Goal: Task Accomplishment & Management: Manage account settings

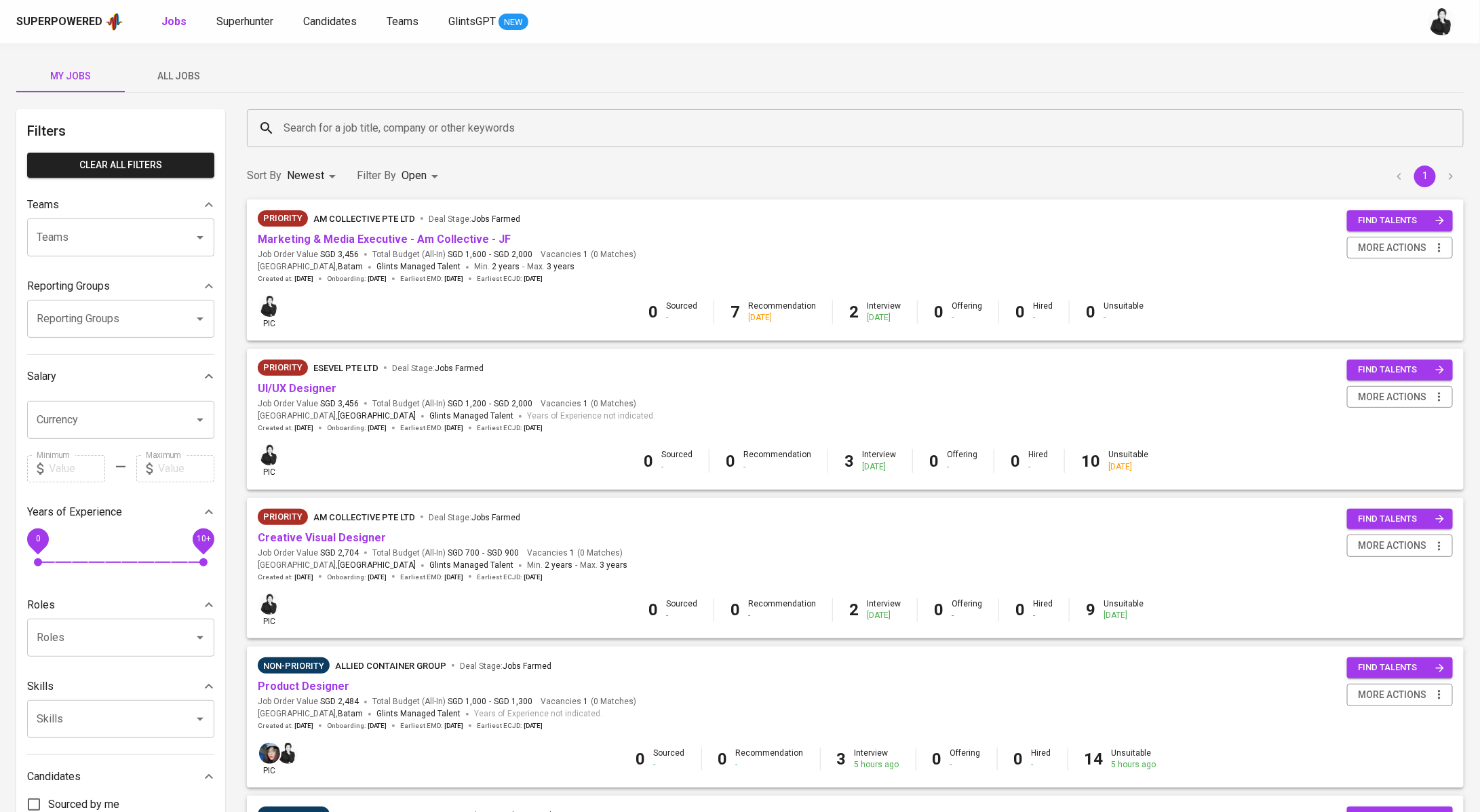
click at [384, 140] on input "Search for a job title, company or other keywords" at bounding box center [859, 127] width 1157 height 26
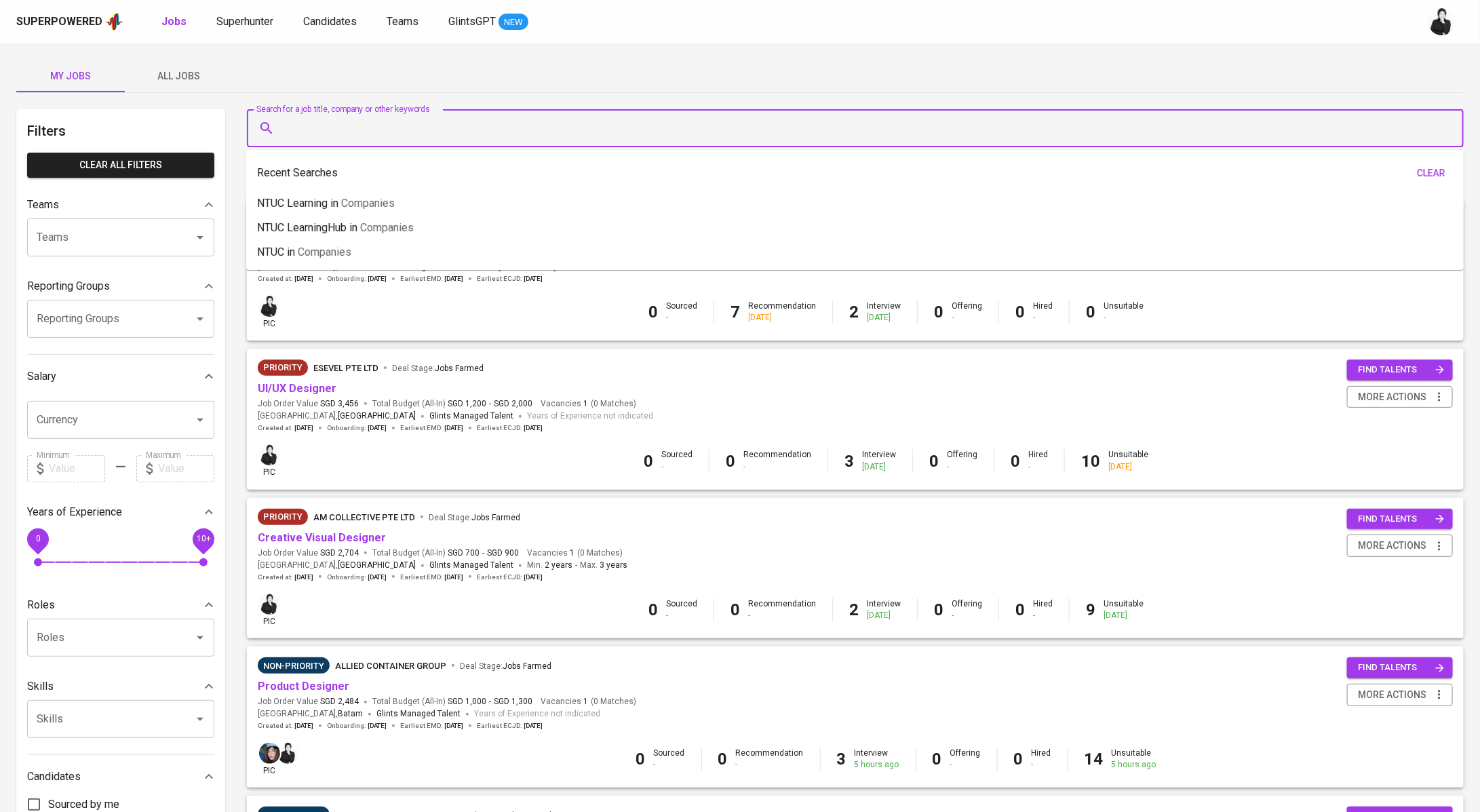
paste input "[PERSON_NAME][EMAIL_ADDRESS][DOMAIN_NAME]"
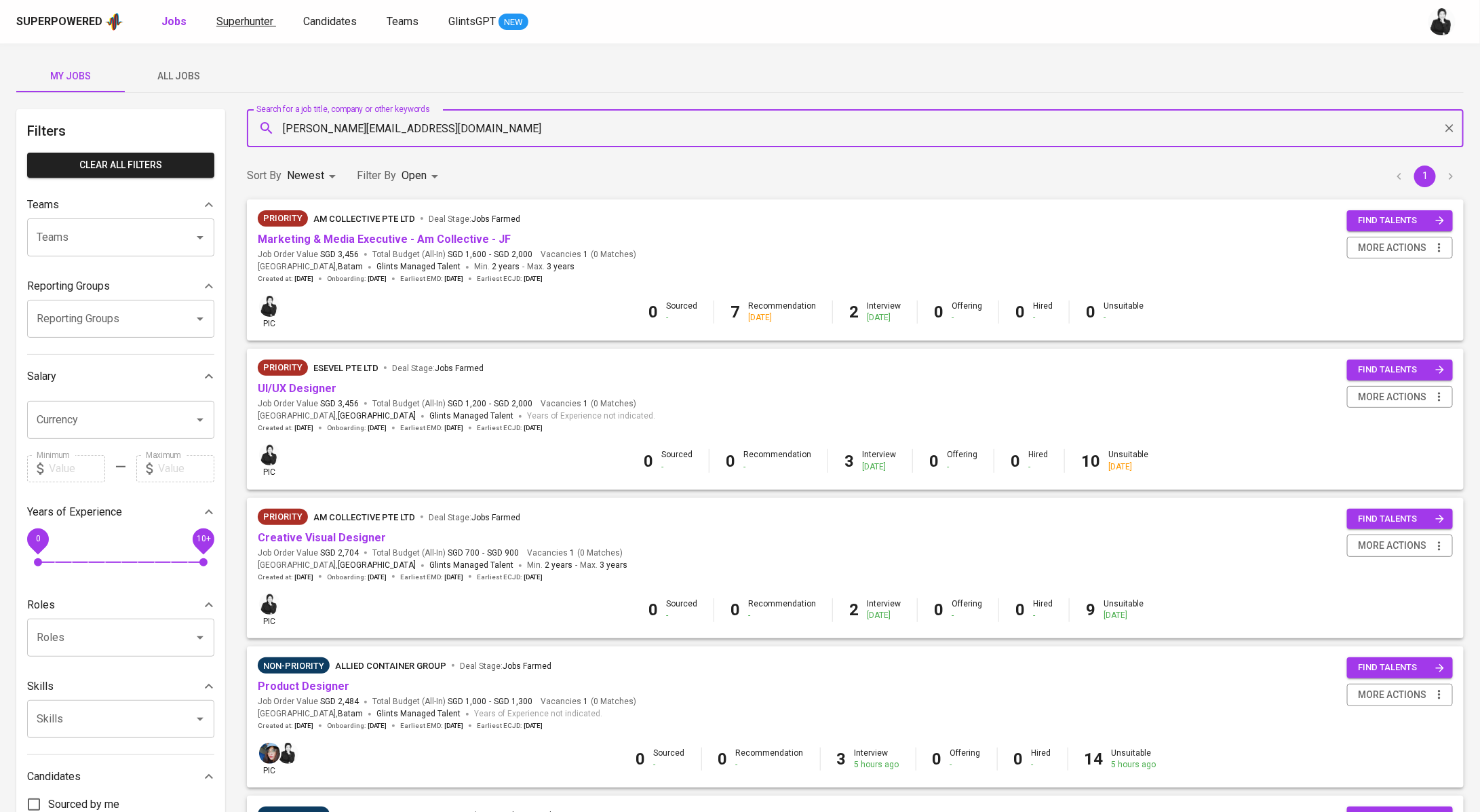
type input "[PERSON_NAME][EMAIL_ADDRESS][DOMAIN_NAME]"
click at [265, 26] on span "Superhunter" at bounding box center [245, 21] width 57 height 13
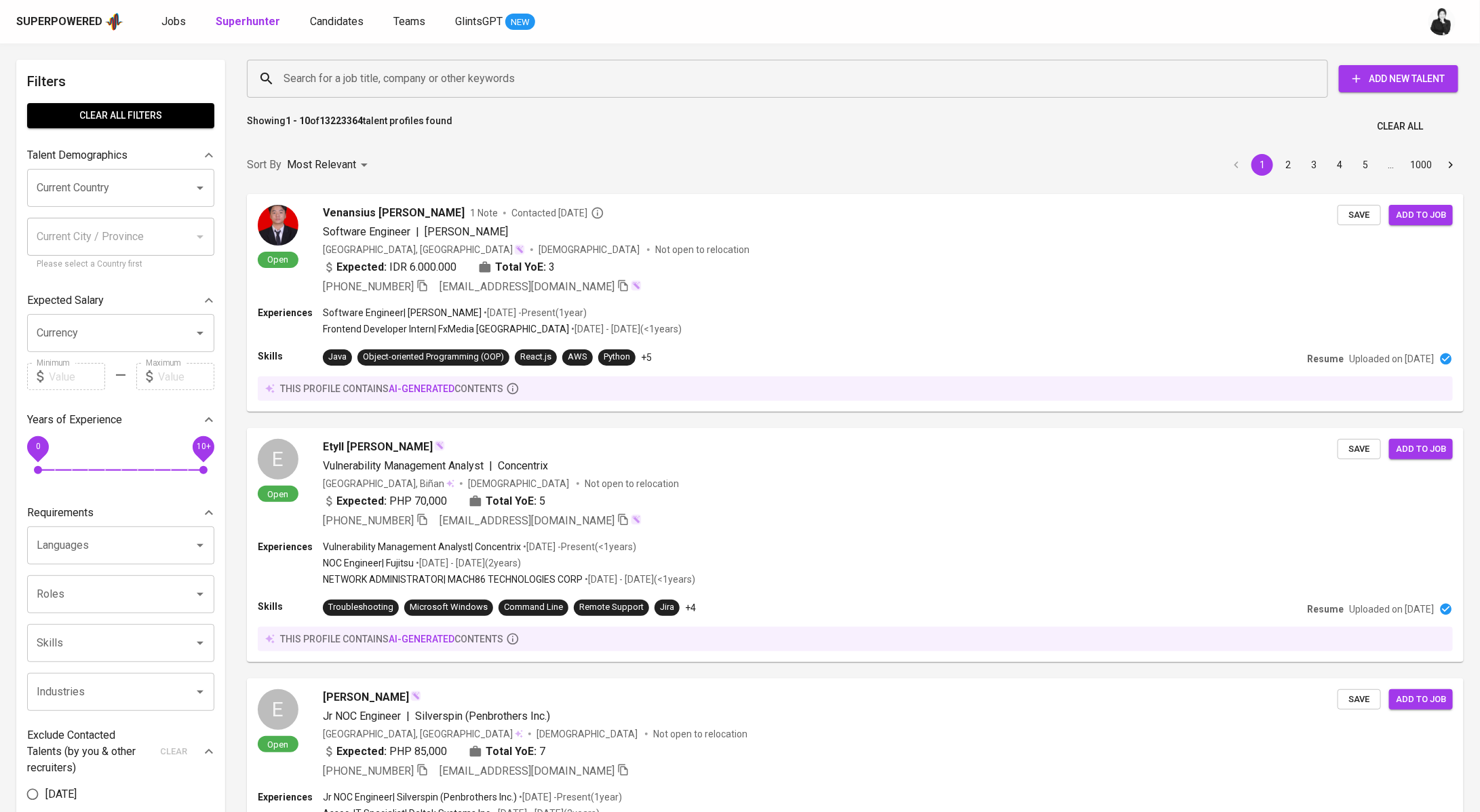
click at [464, 78] on input "Search for a job title, company or other keywords" at bounding box center [791, 78] width 1021 height 26
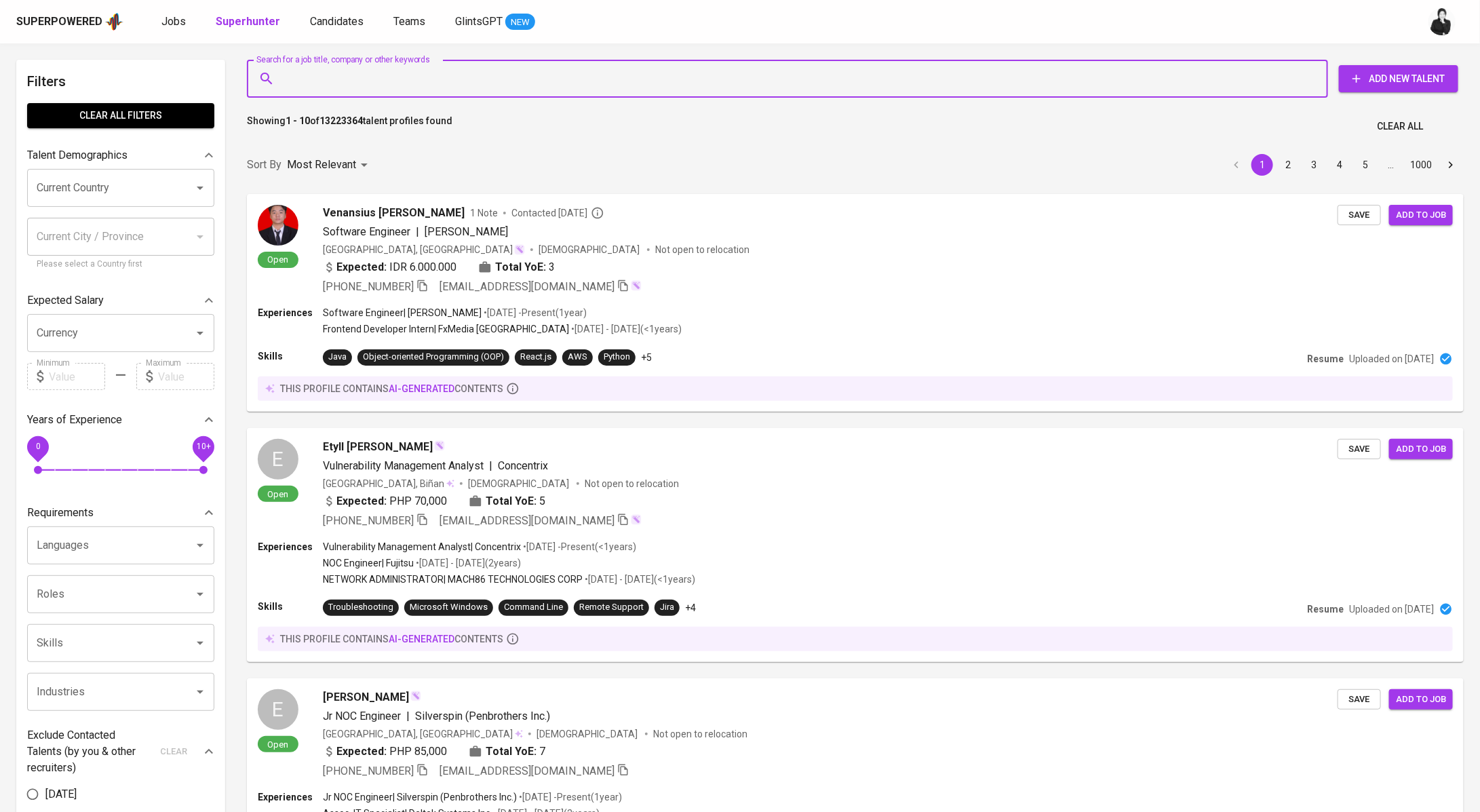
paste input "faiq.dhms@gmail.com"
type input "faiq.dhms@gmail.com"
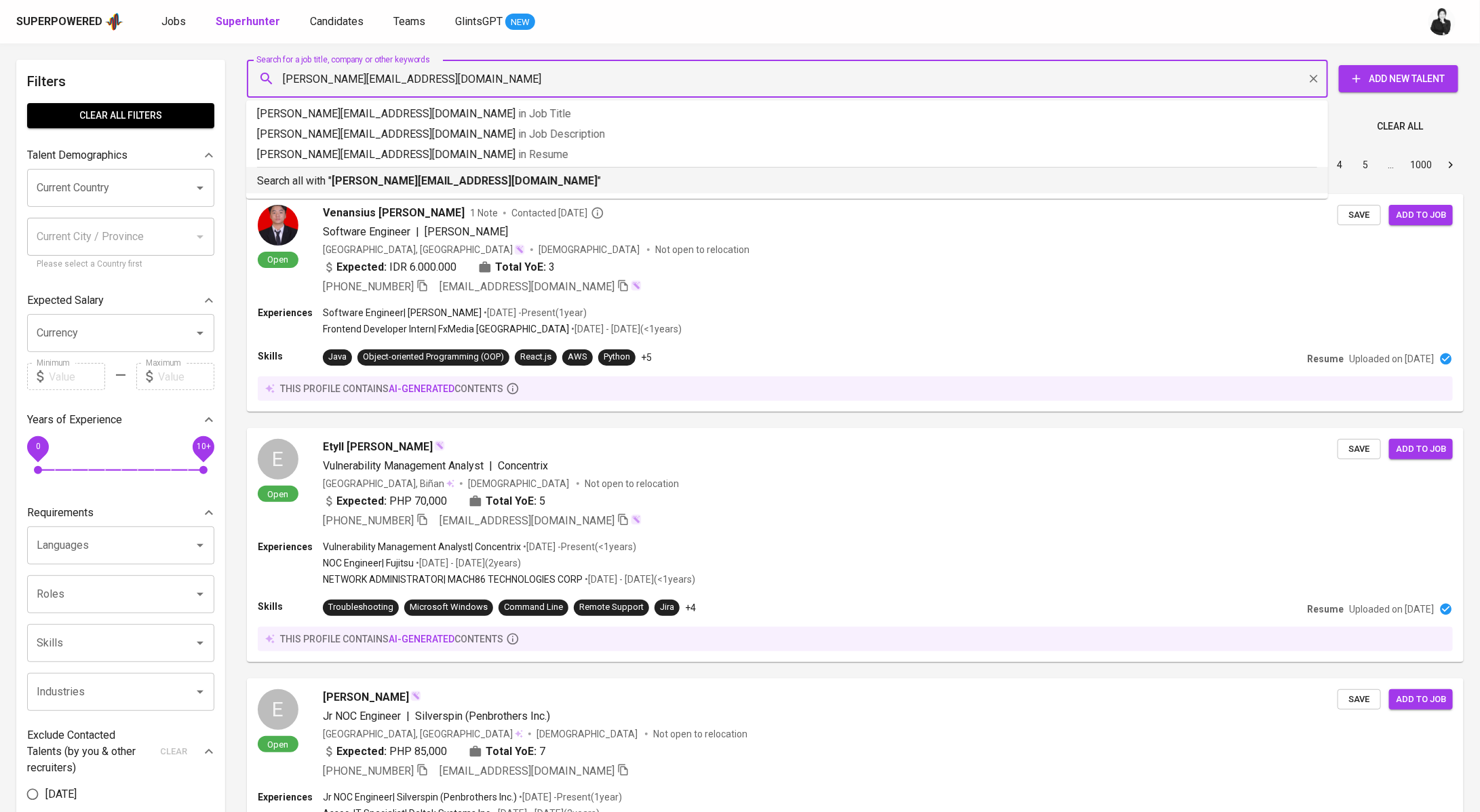
click at [449, 174] on p "Search all with " faiq.dhms@gmail.com "" at bounding box center [787, 180] width 1060 height 16
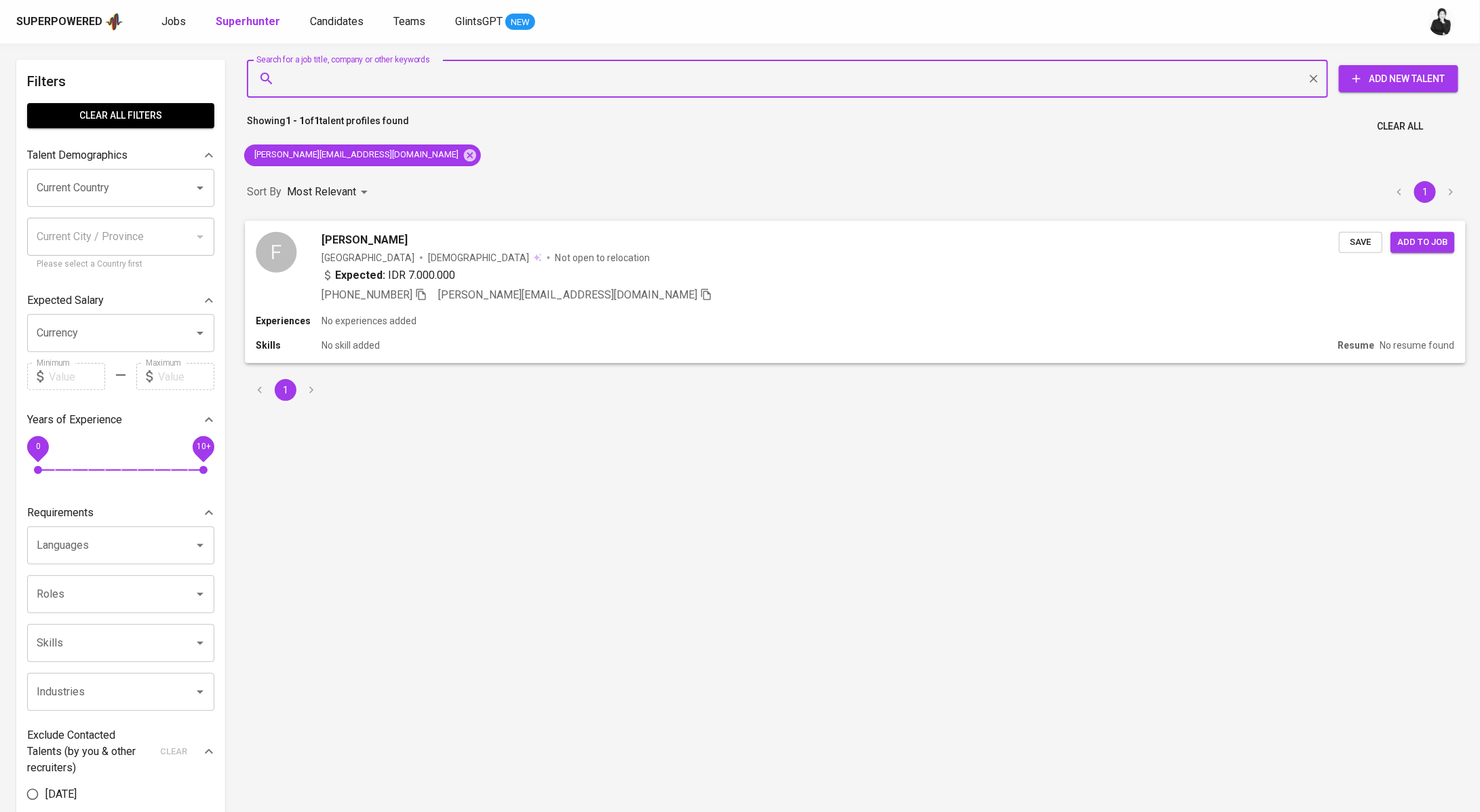
click at [466, 234] on div "[PERSON_NAME]" at bounding box center [830, 239] width 1017 height 16
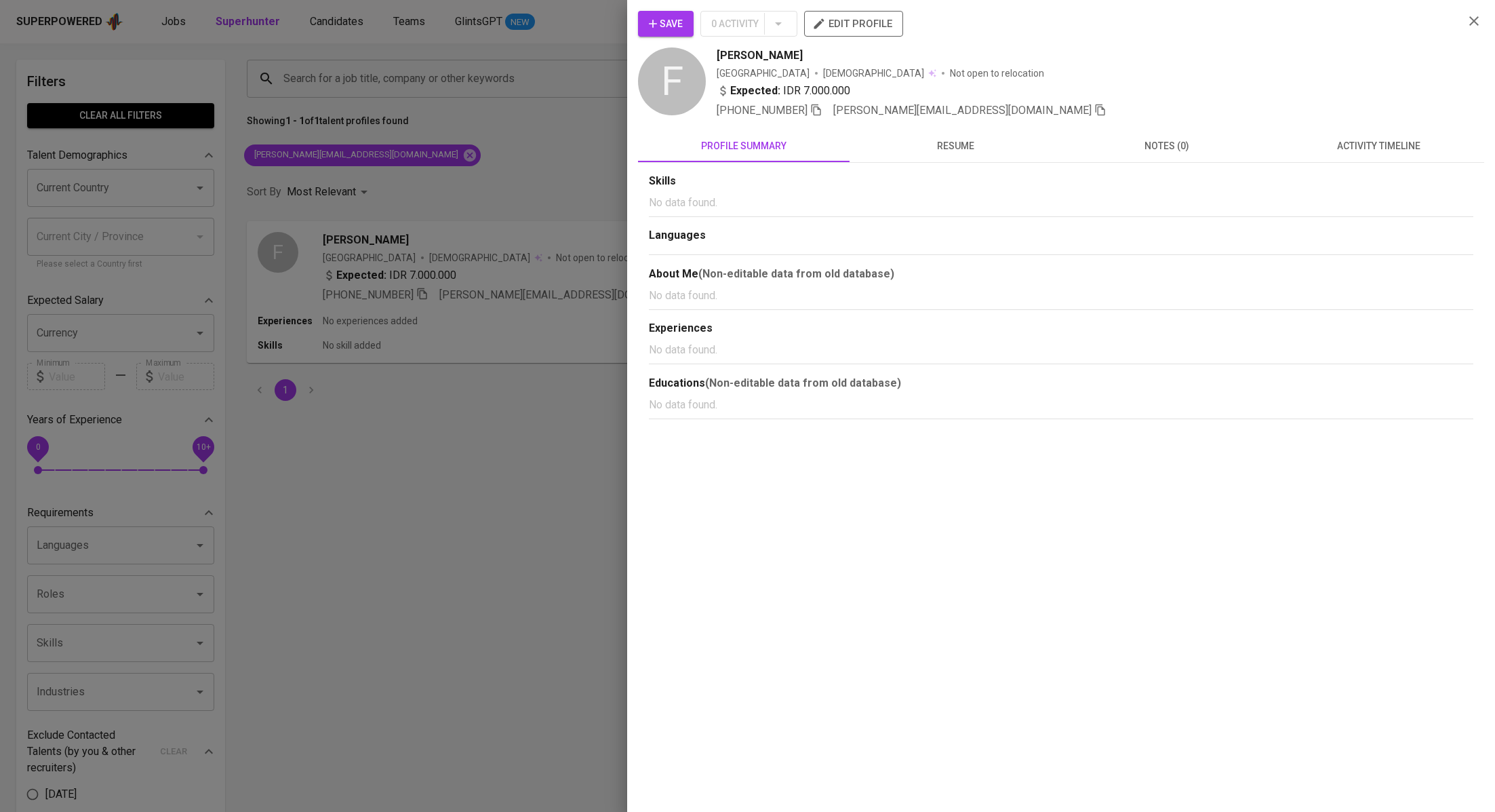
click at [1394, 149] on span "activity timeline" at bounding box center [1378, 146] width 196 height 17
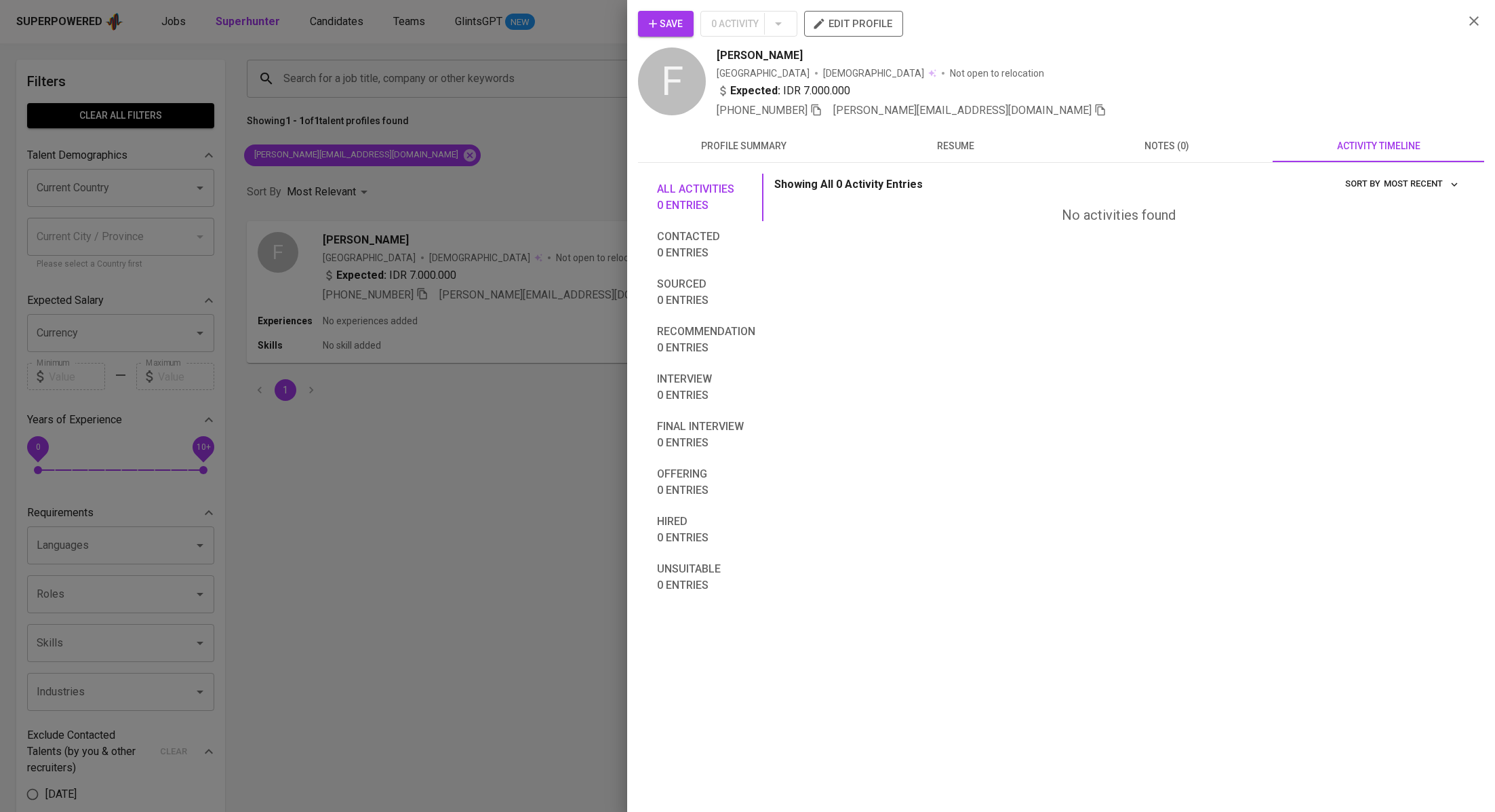
click at [673, 27] on span "Save" at bounding box center [666, 24] width 34 height 17
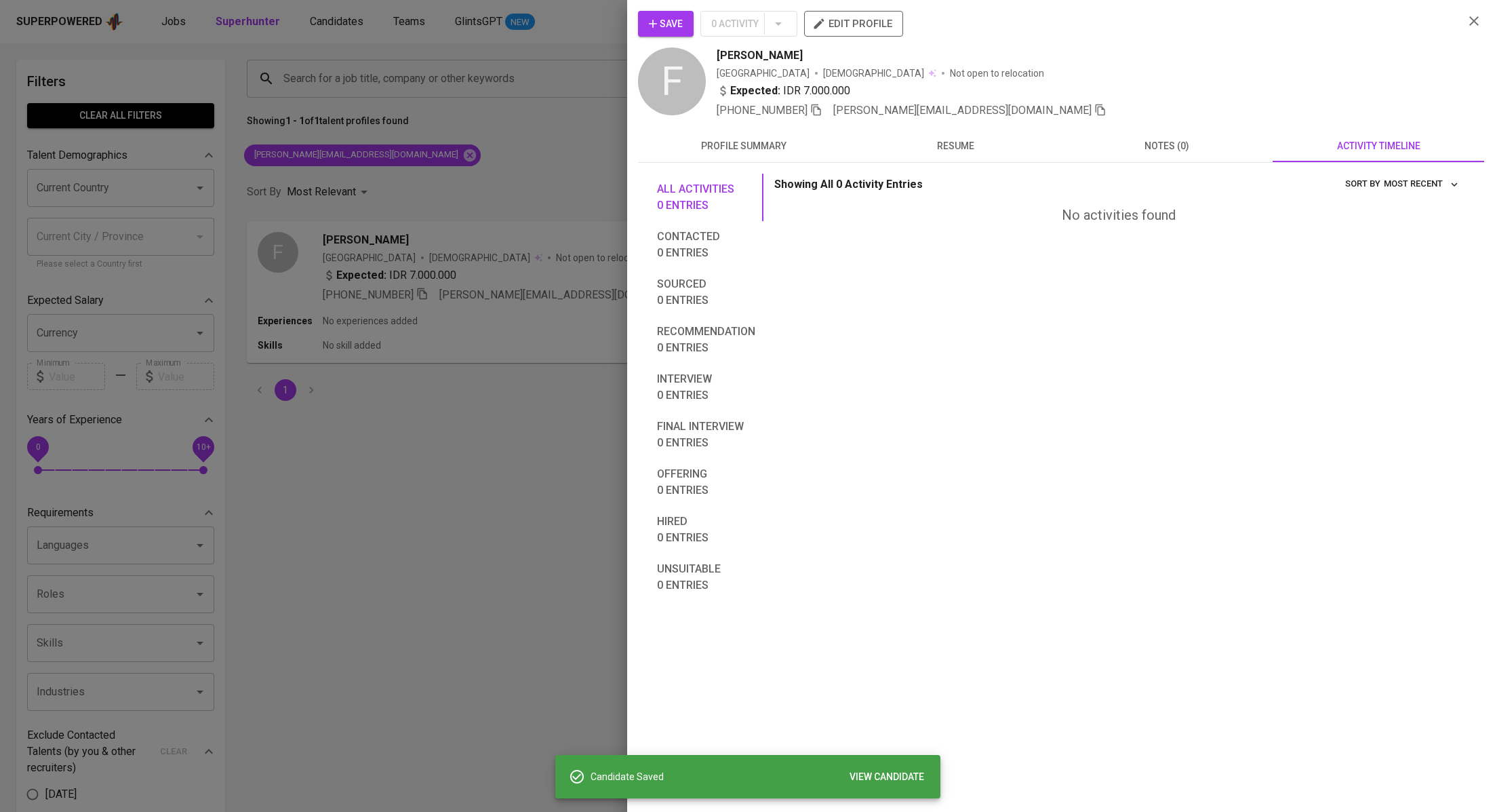
click at [425, 193] on div at bounding box center [748, 406] width 1495 height 812
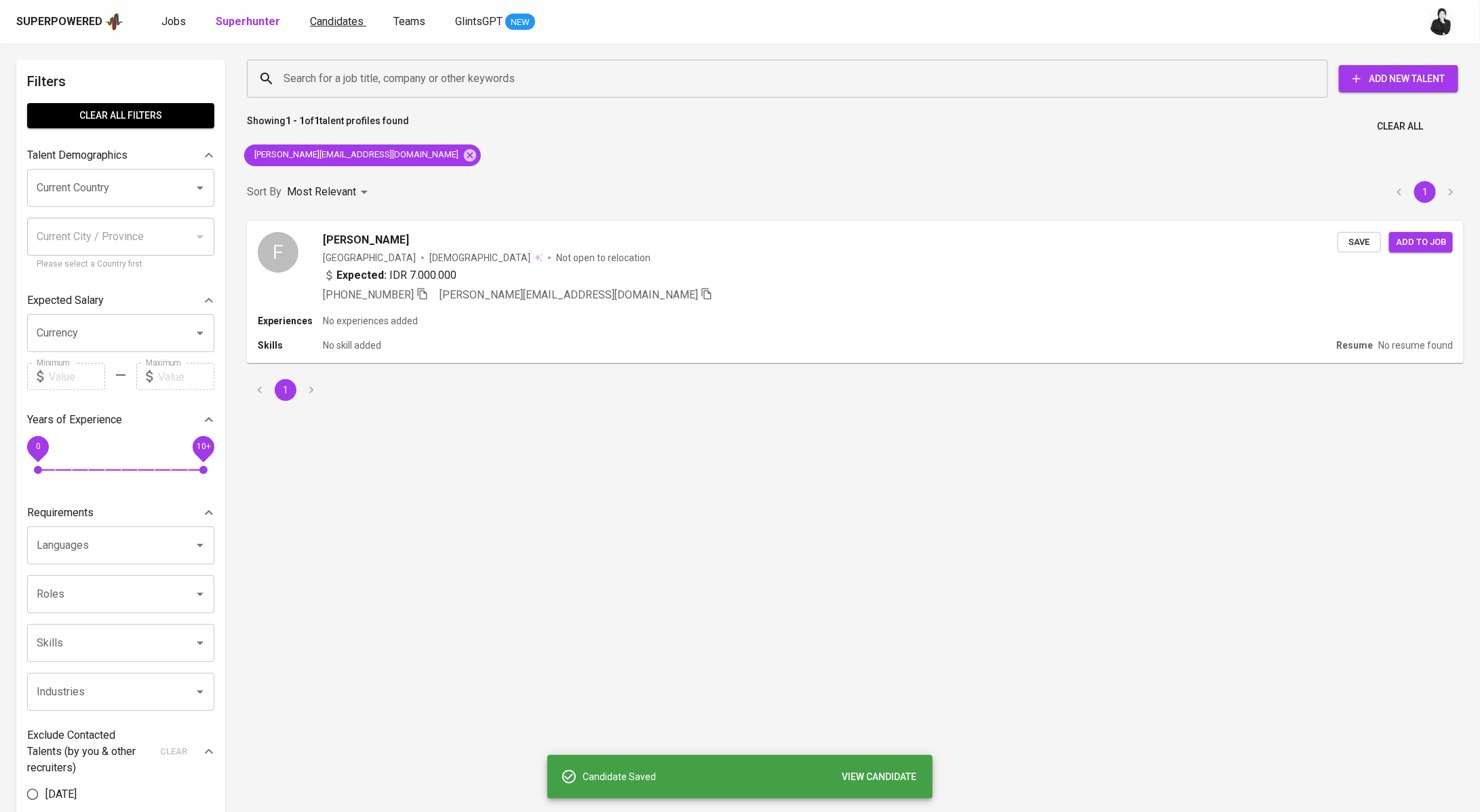
click at [349, 22] on span "Candidates" at bounding box center [336, 21] width 54 height 13
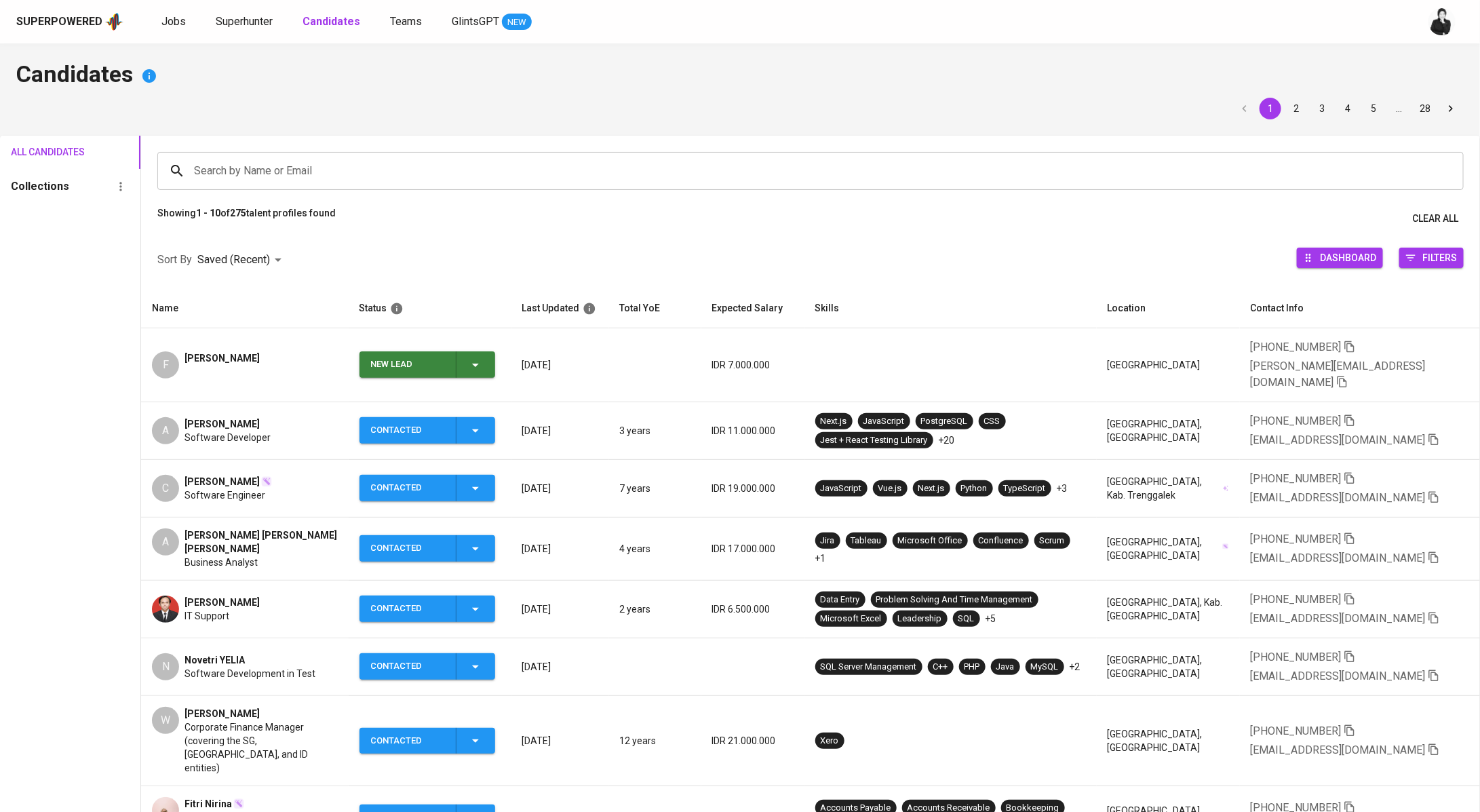
click at [489, 361] on span "New Lead" at bounding box center [426, 364] width 125 height 27
click at [455, 414] on li "Contacted" at bounding box center [432, 414] width 135 height 25
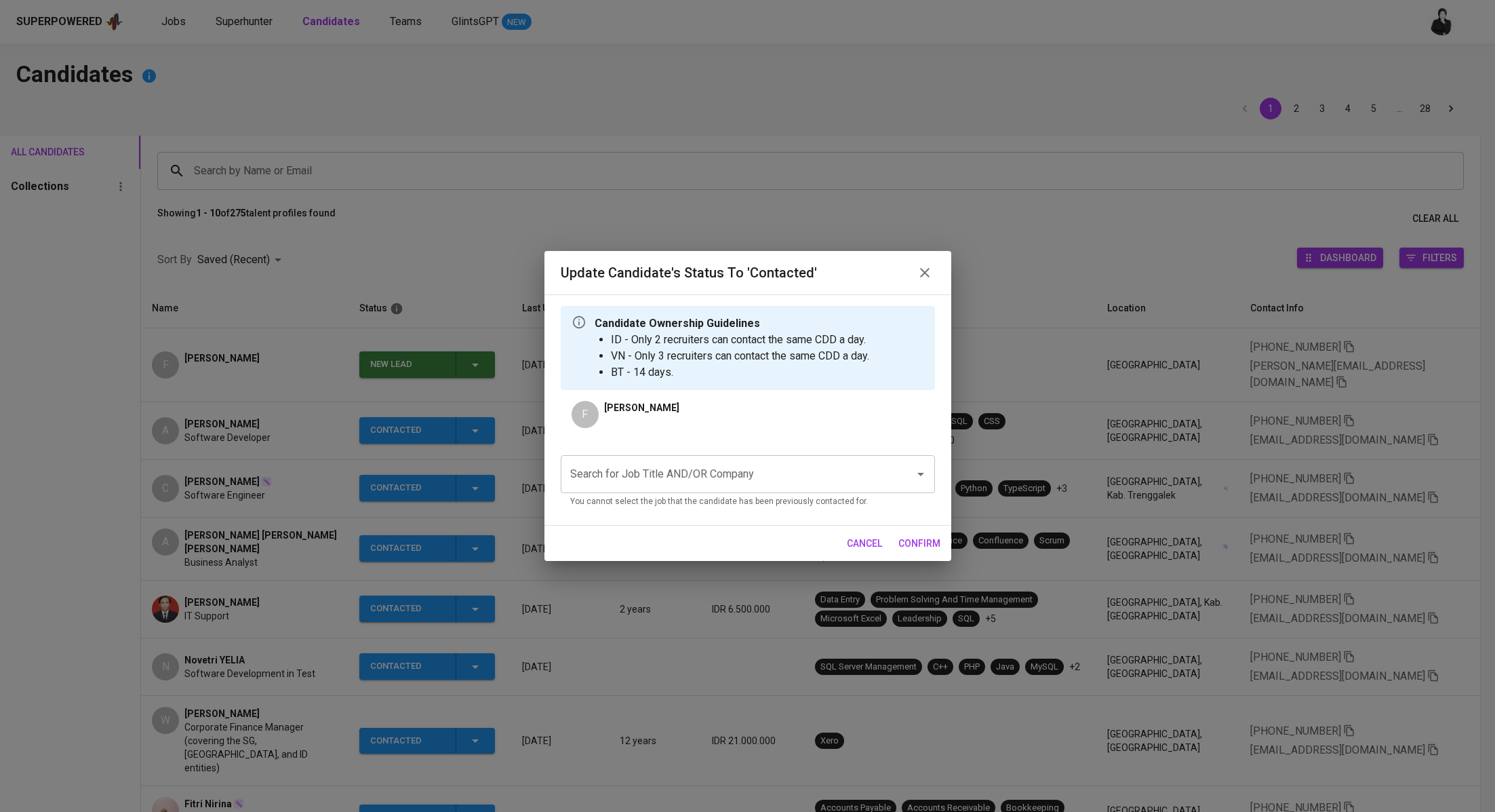
click at [740, 478] on input "Search for Job Title AND/OR Company" at bounding box center [729, 473] width 324 height 26
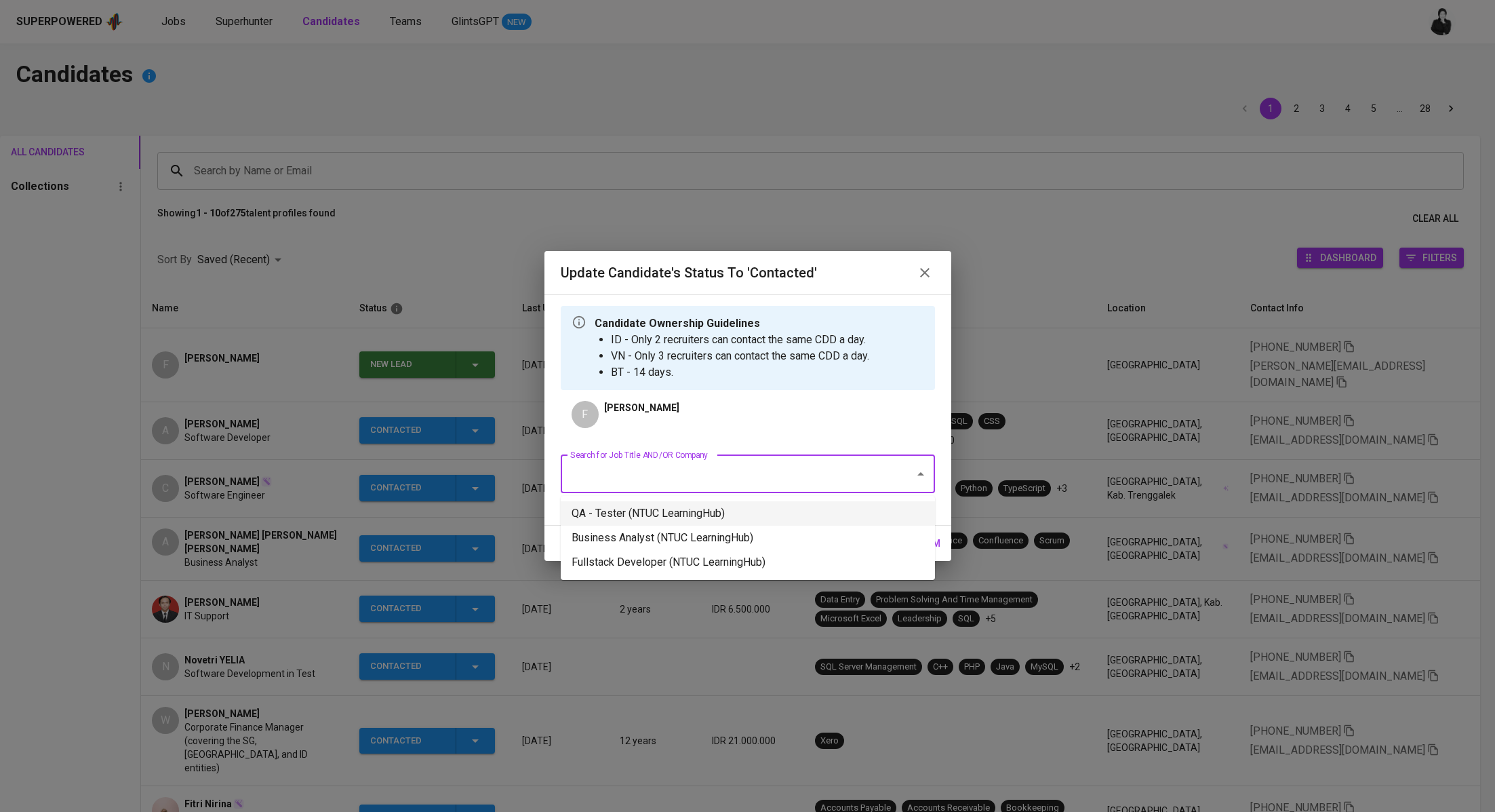
click at [737, 507] on li "QA - Tester (NTUC LearningHub)" at bounding box center [748, 514] width 374 height 25
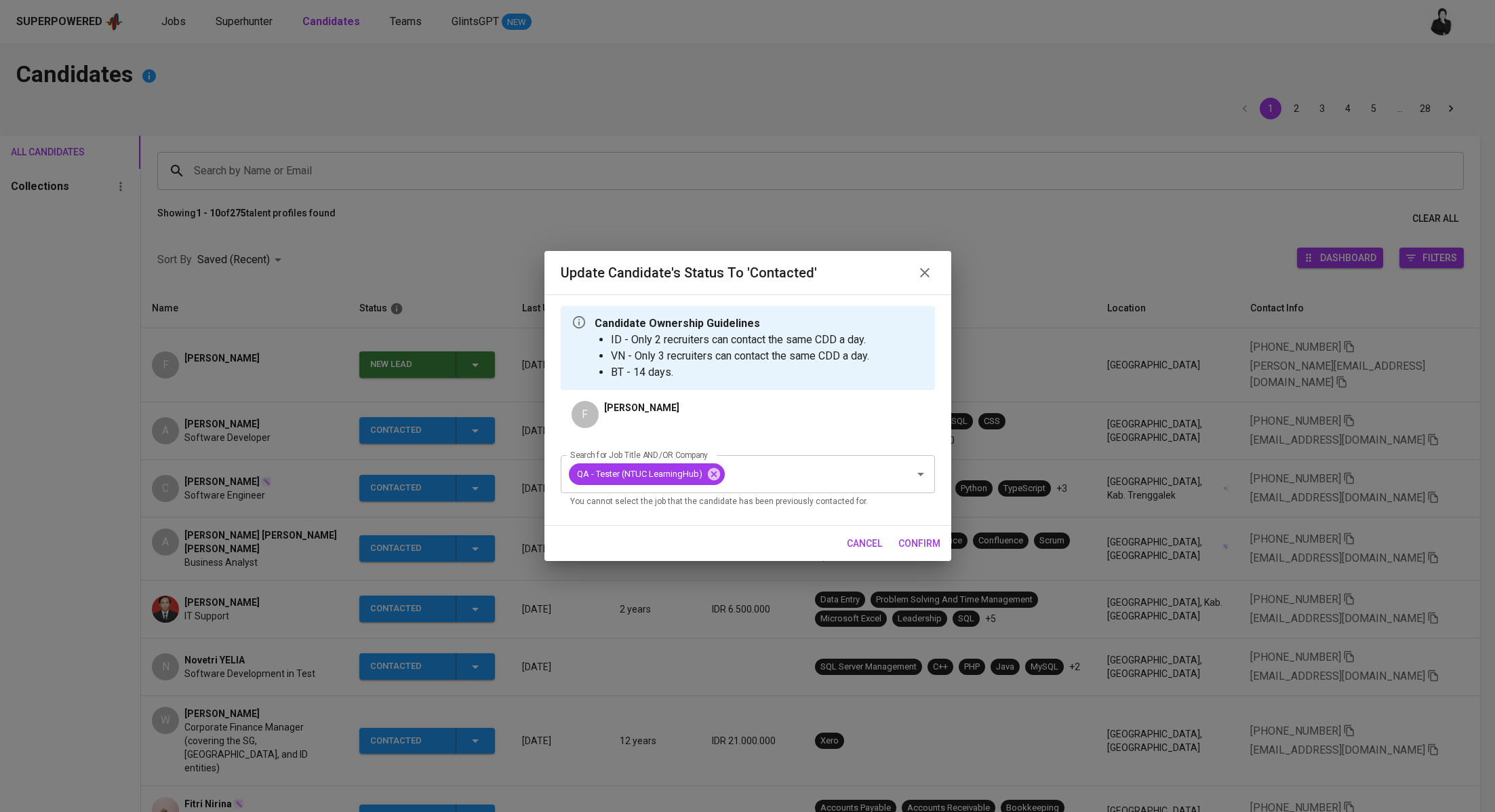
click at [923, 540] on span "confirm" at bounding box center [920, 543] width 42 height 17
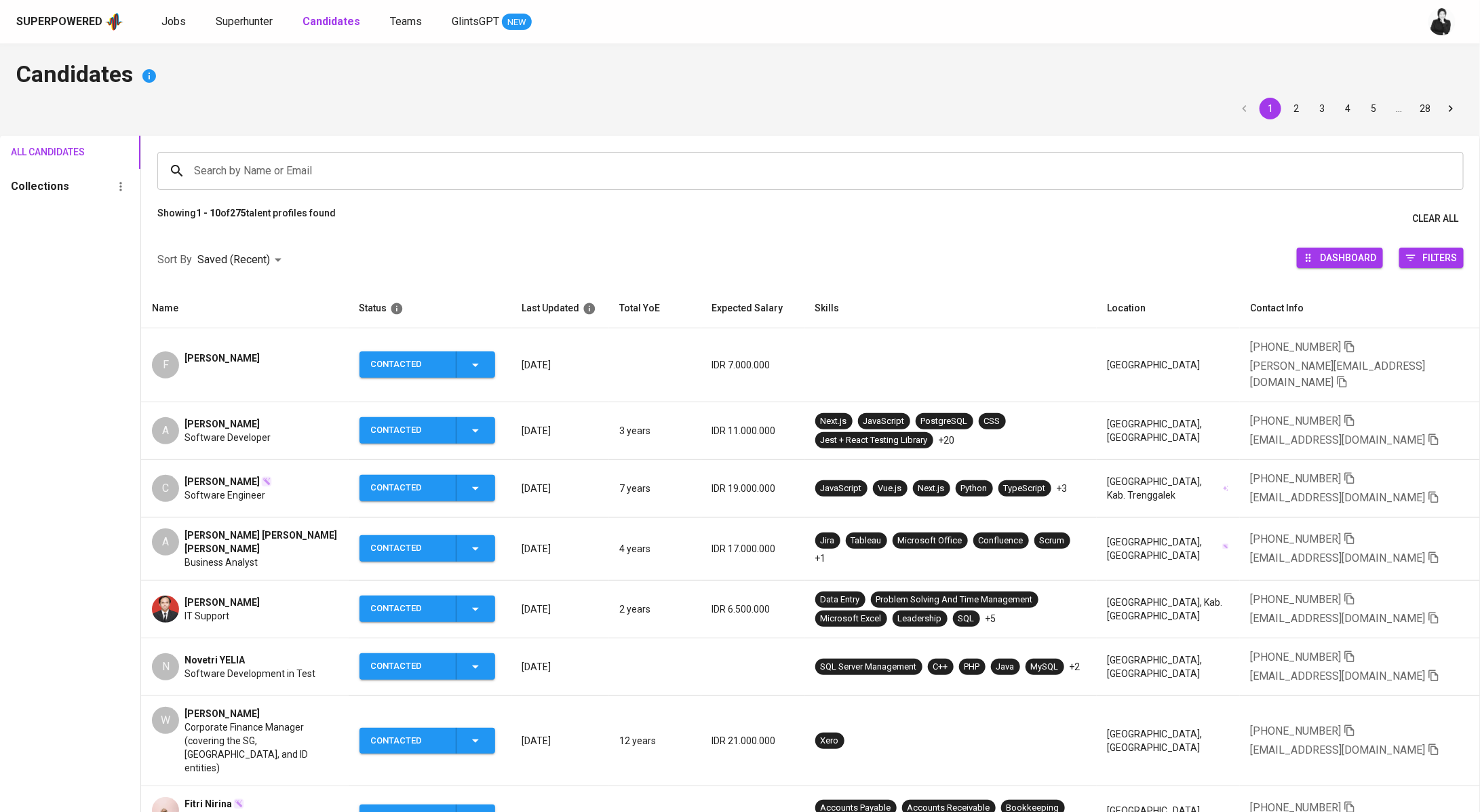
click at [309, 351] on div "F Faiq Dhimas" at bounding box center [244, 364] width 185 height 27
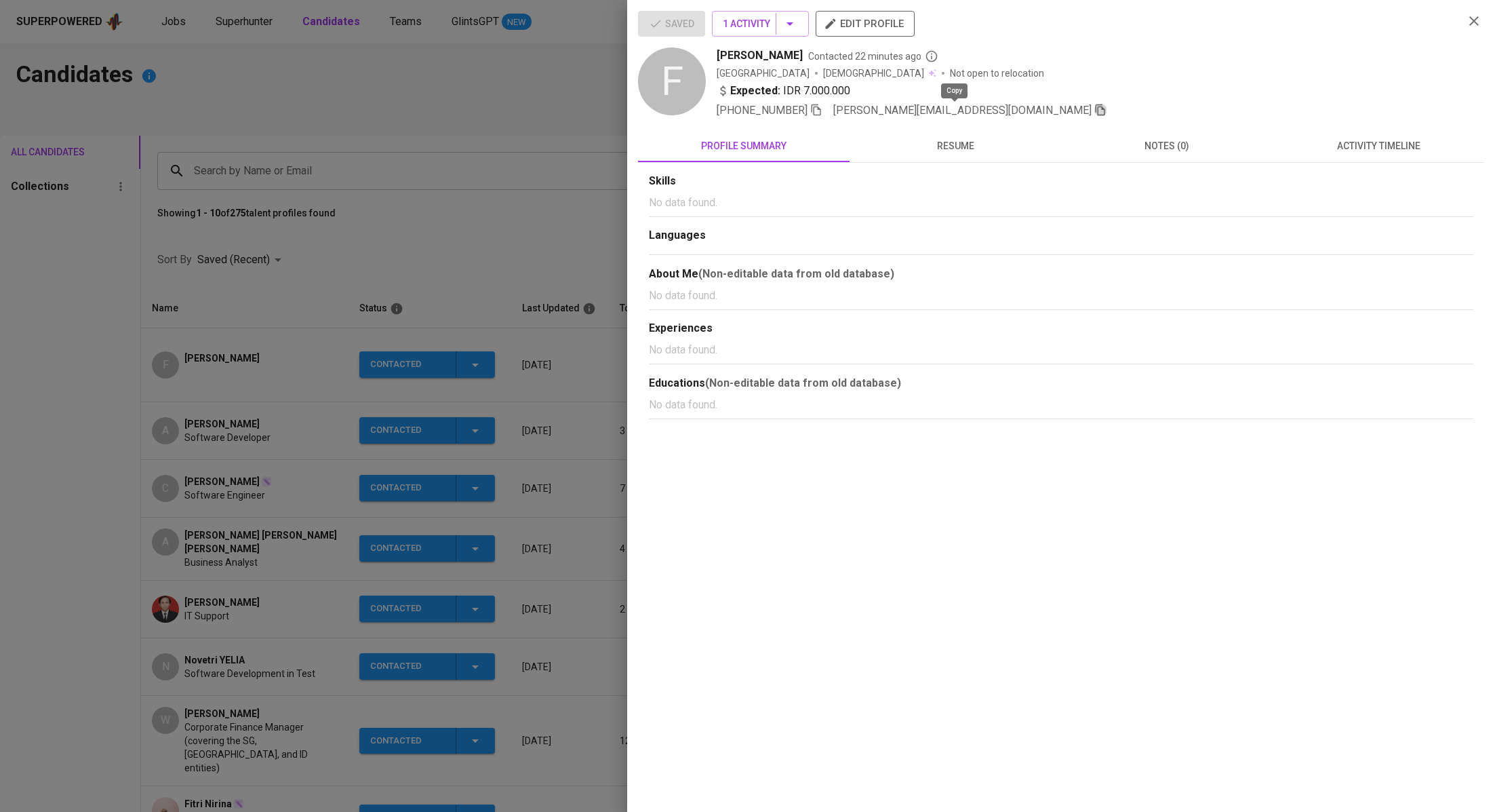
click at [1094, 112] on icon "button" at bounding box center [1100, 110] width 12 height 12
click at [467, 209] on div at bounding box center [748, 406] width 1495 height 812
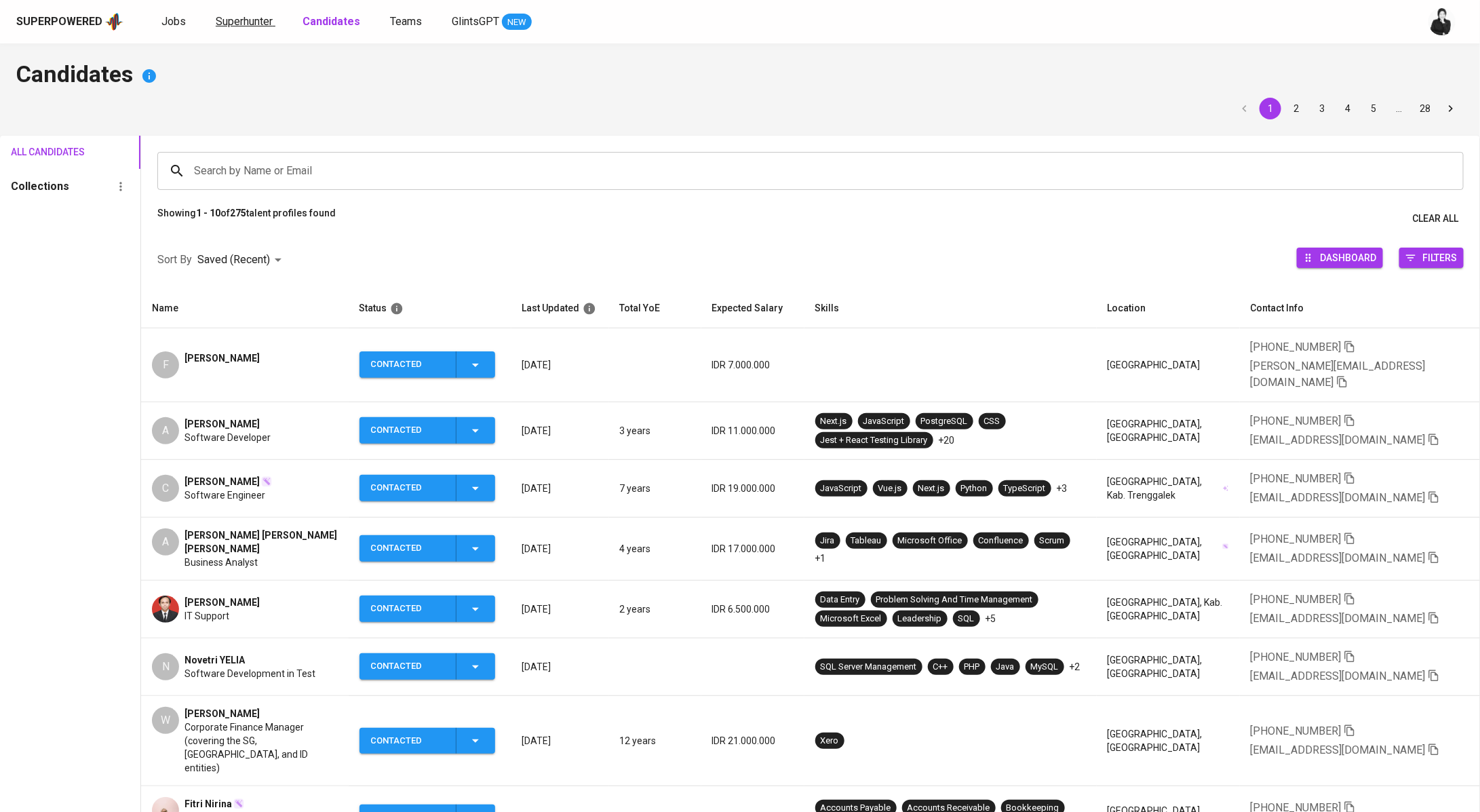
click at [252, 24] on span "Superhunter" at bounding box center [244, 21] width 57 height 13
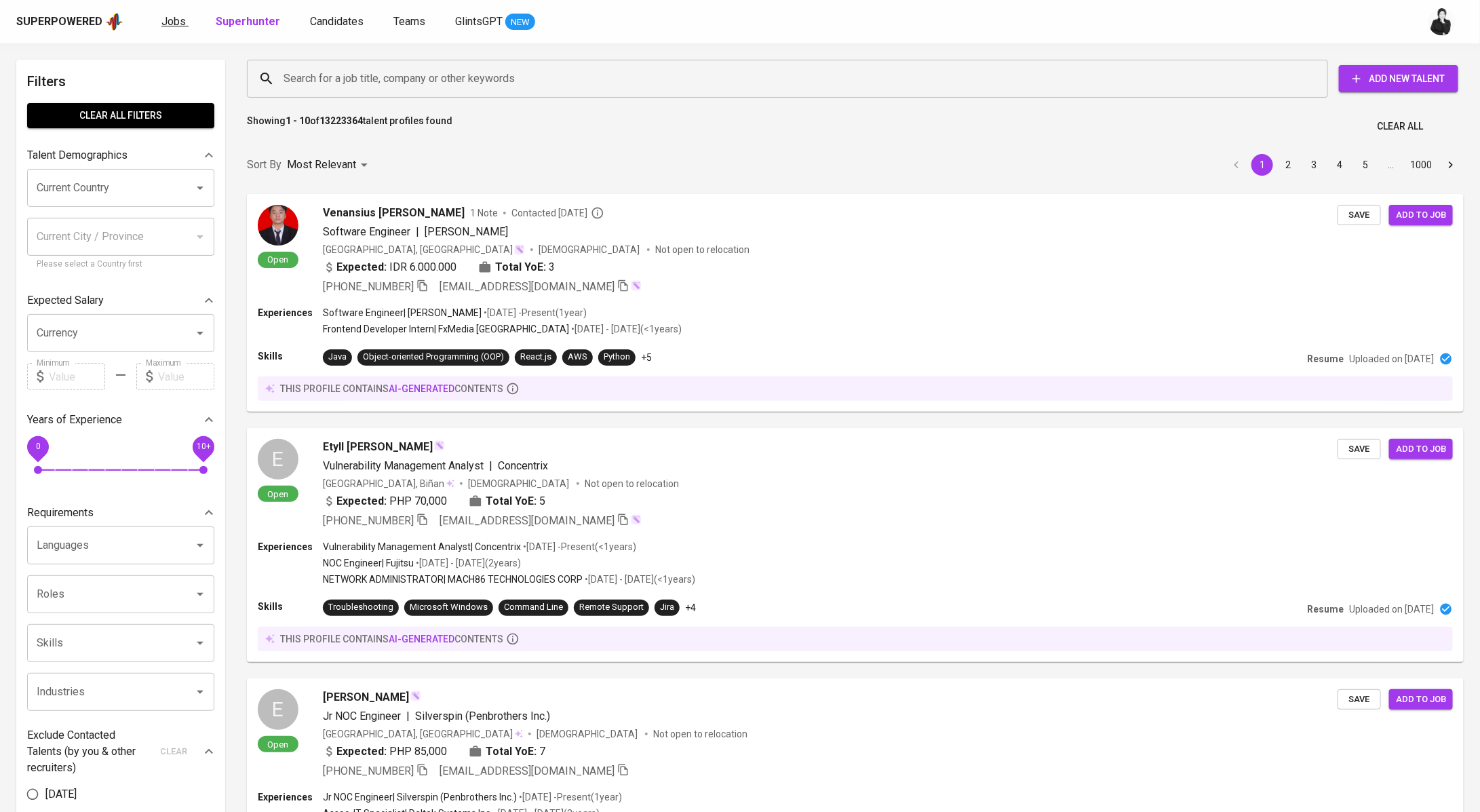
click at [176, 25] on span "Jobs" at bounding box center [173, 21] width 25 height 13
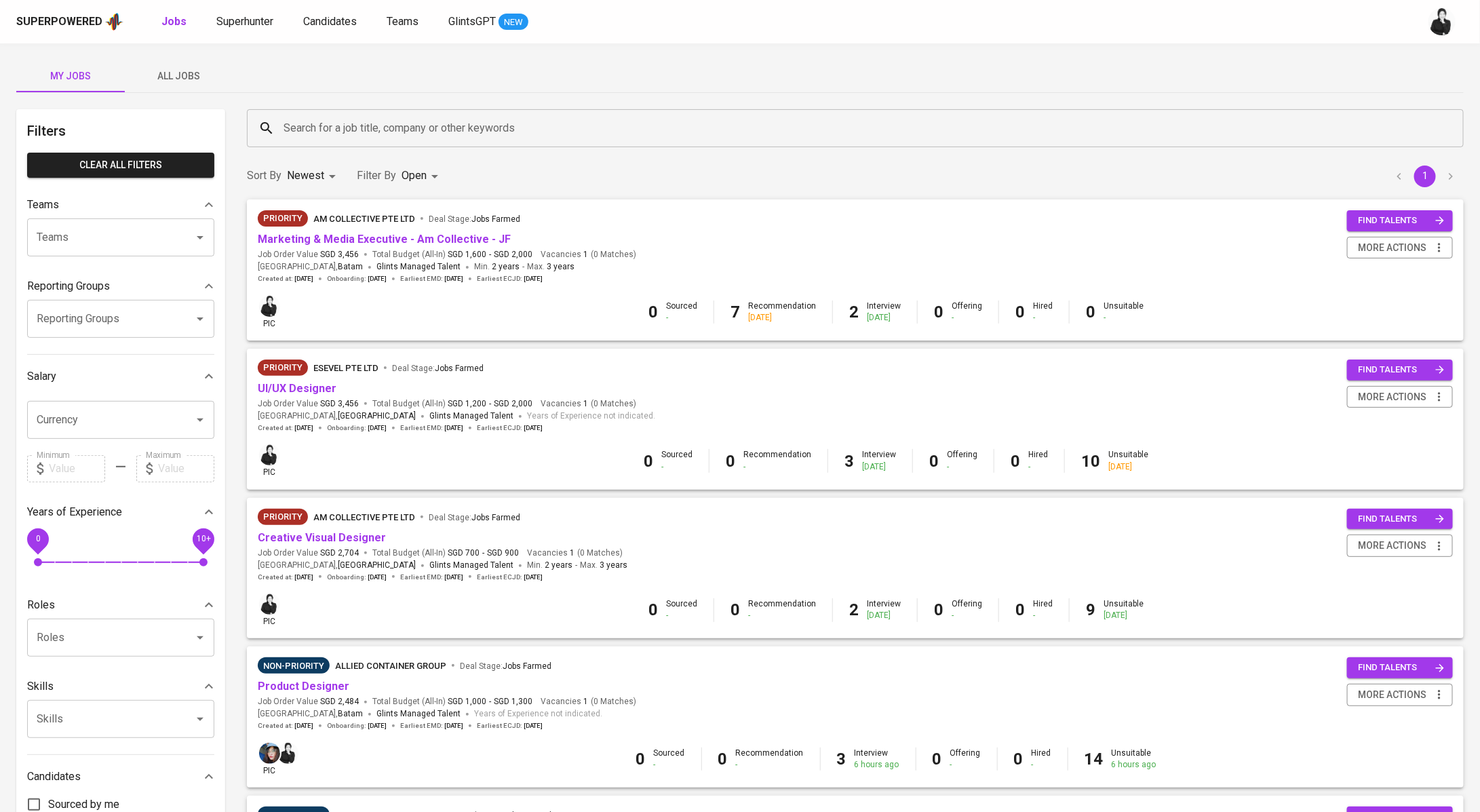
click at [190, 77] on span "All Jobs" at bounding box center [179, 76] width 92 height 17
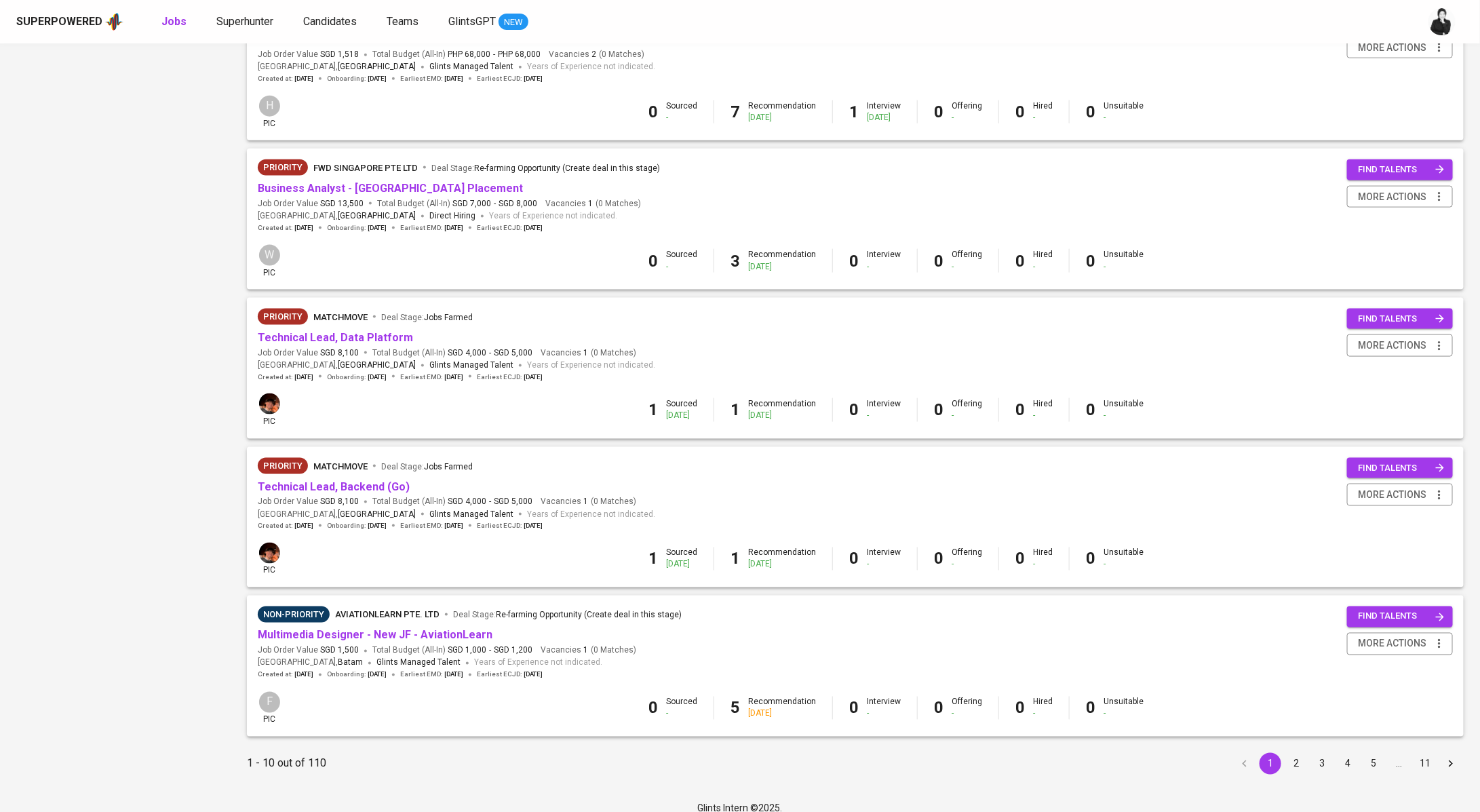
scroll to position [963, 0]
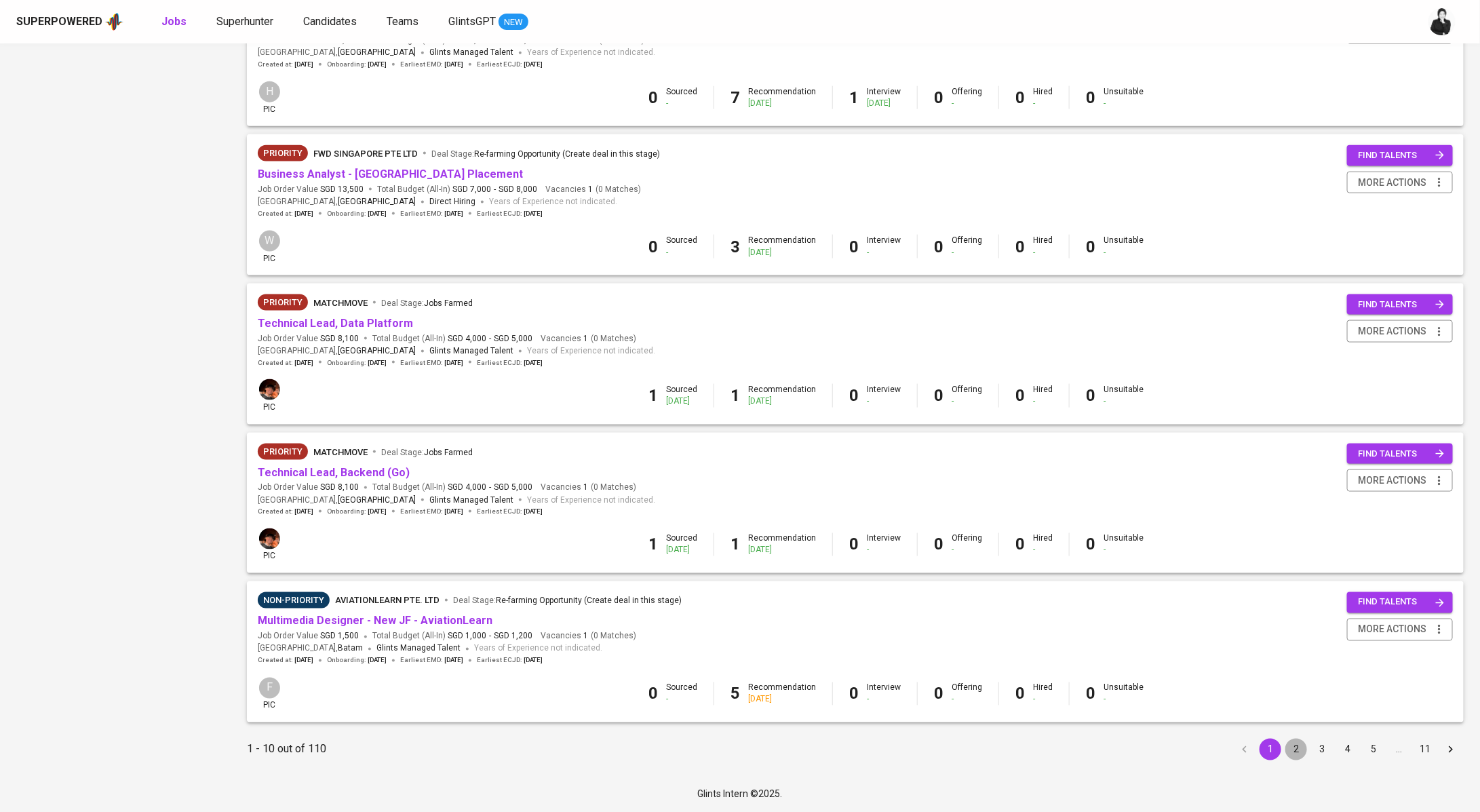
click at [1300, 747] on button "2" at bounding box center [1296, 749] width 22 height 22
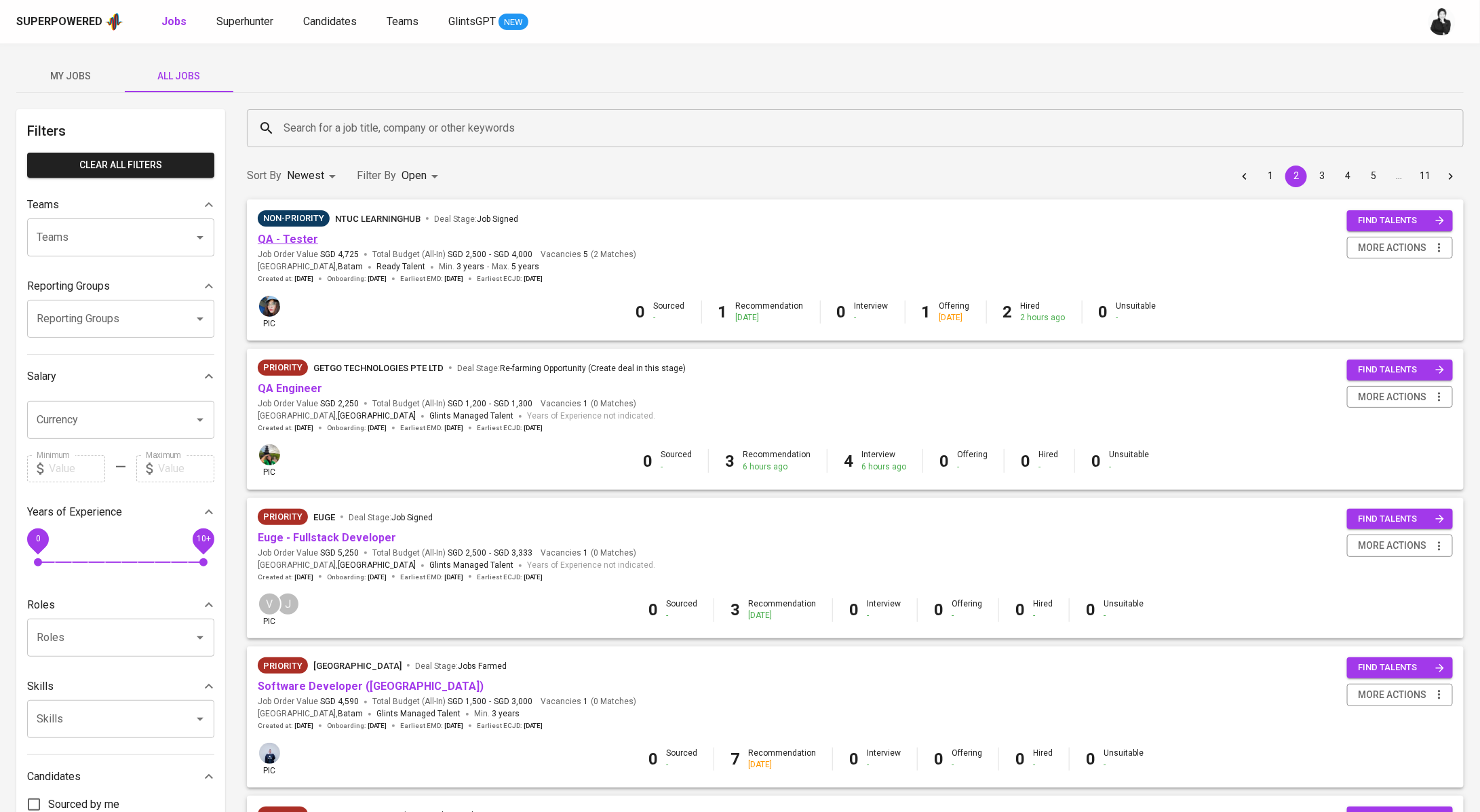
click at [306, 241] on link "QA - Tester" at bounding box center [288, 239] width 60 height 13
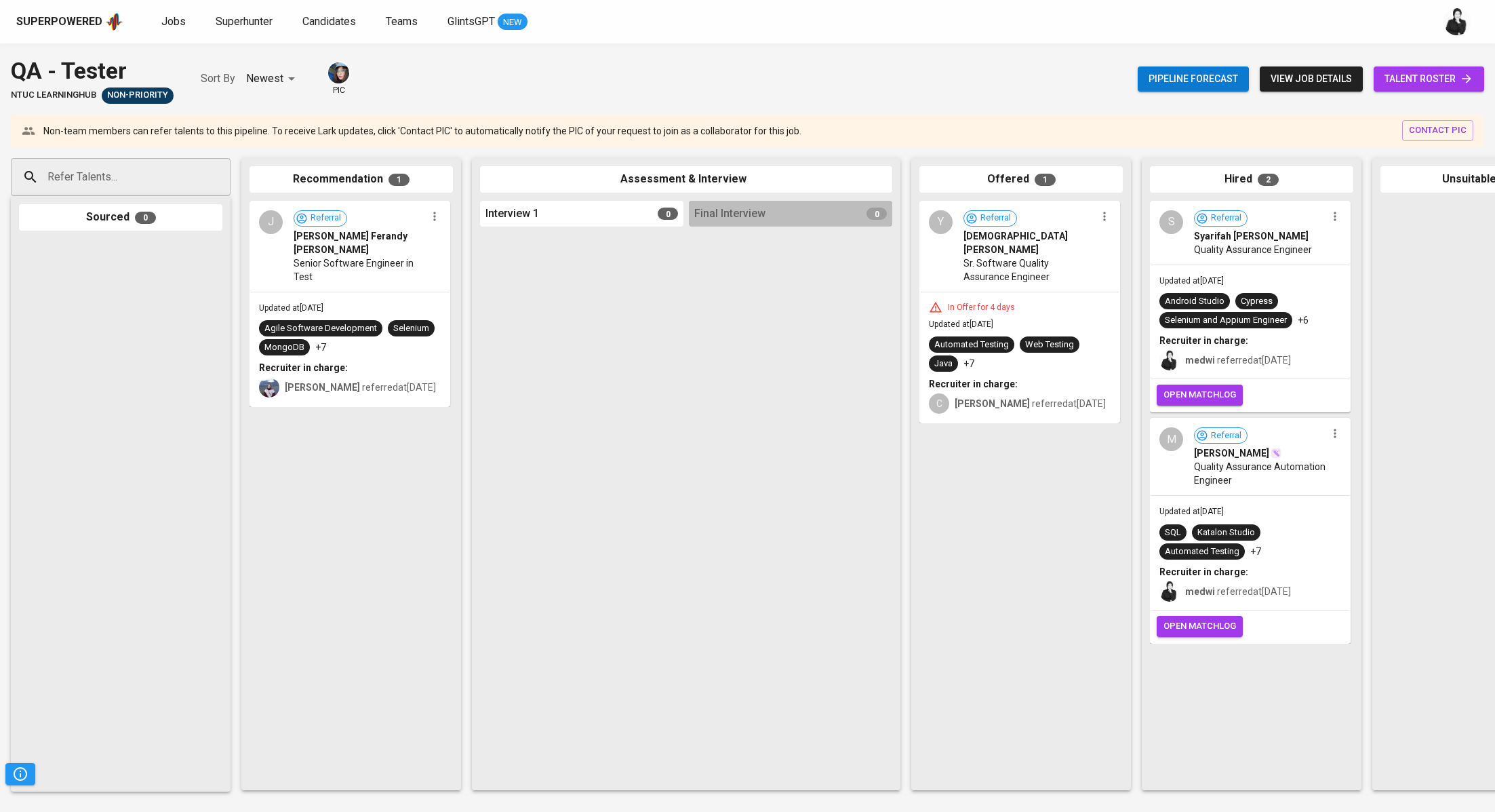
click at [1439, 83] on span "talent roster" at bounding box center [1429, 79] width 88 height 17
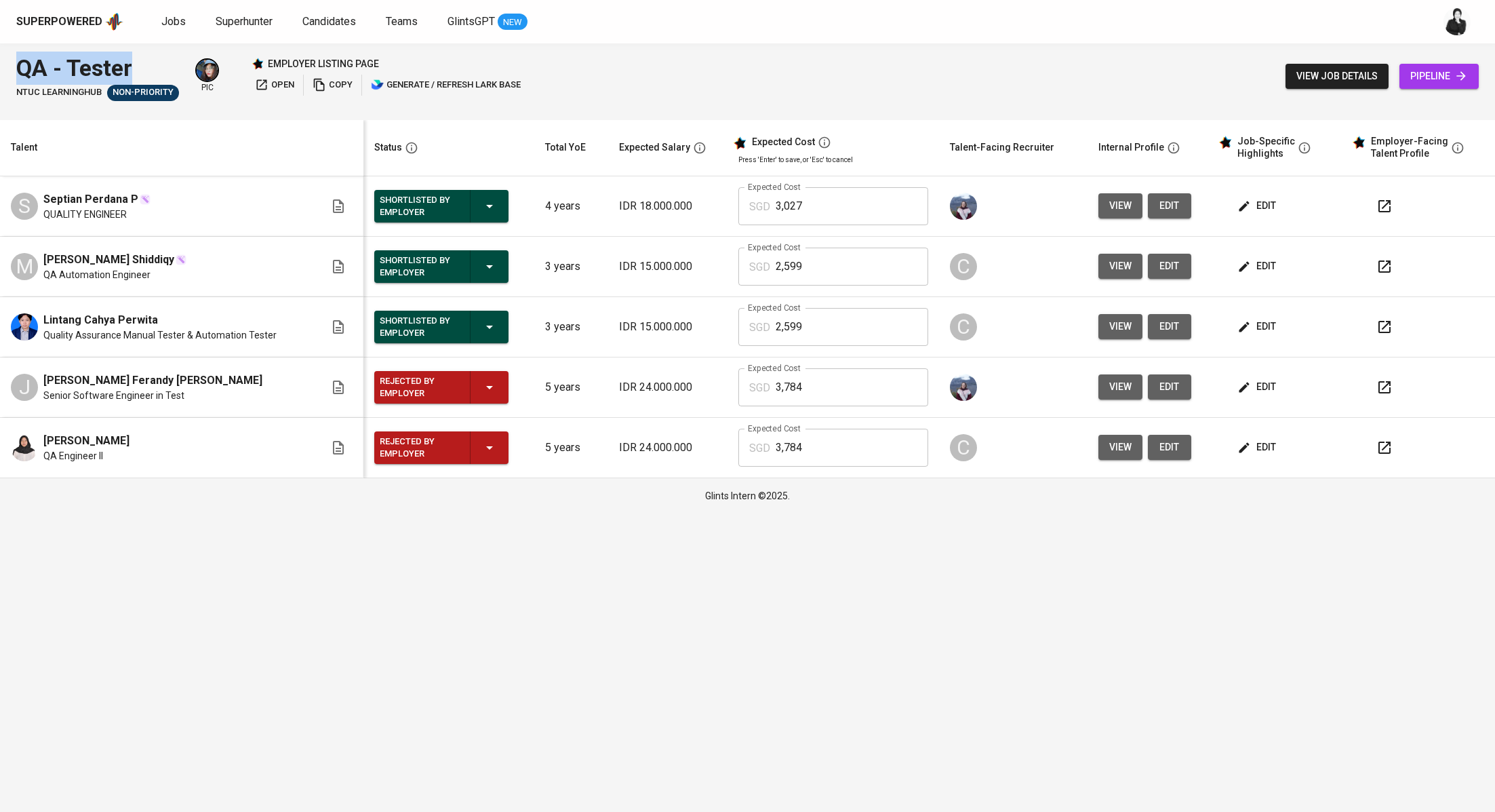
drag, startPoint x: 137, startPoint y: 62, endPoint x: 0, endPoint y: 70, distance: 137.2
click at [0, 70] on div "QA - Tester NTUC LearningHub Non-Priority pic employer listing page open copy g…" at bounding box center [748, 76] width 1495 height 65
copy div "QA - Tester"
click at [219, 26] on span "Superhunter" at bounding box center [244, 21] width 57 height 13
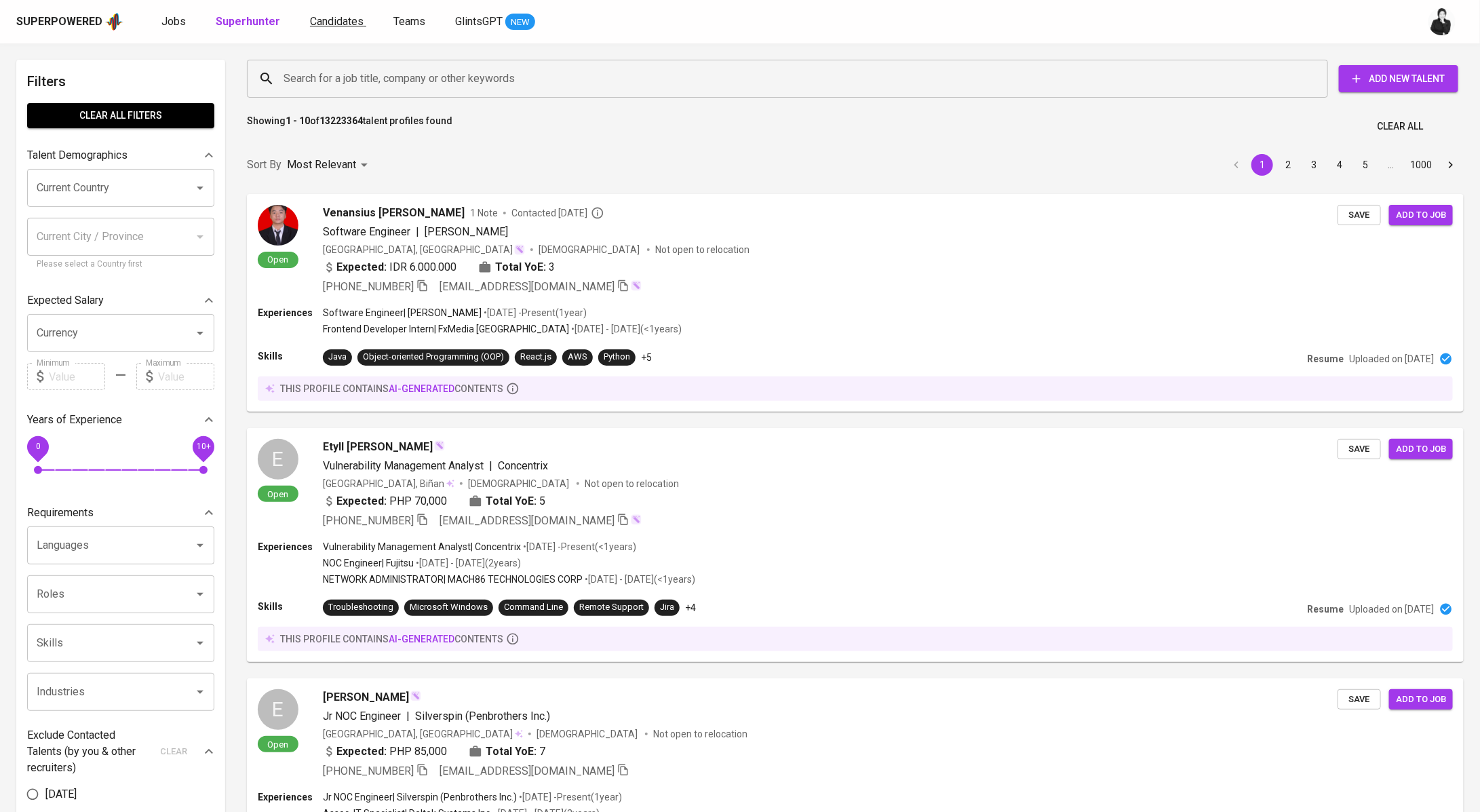
click at [353, 25] on span "Candidates" at bounding box center [336, 21] width 54 height 13
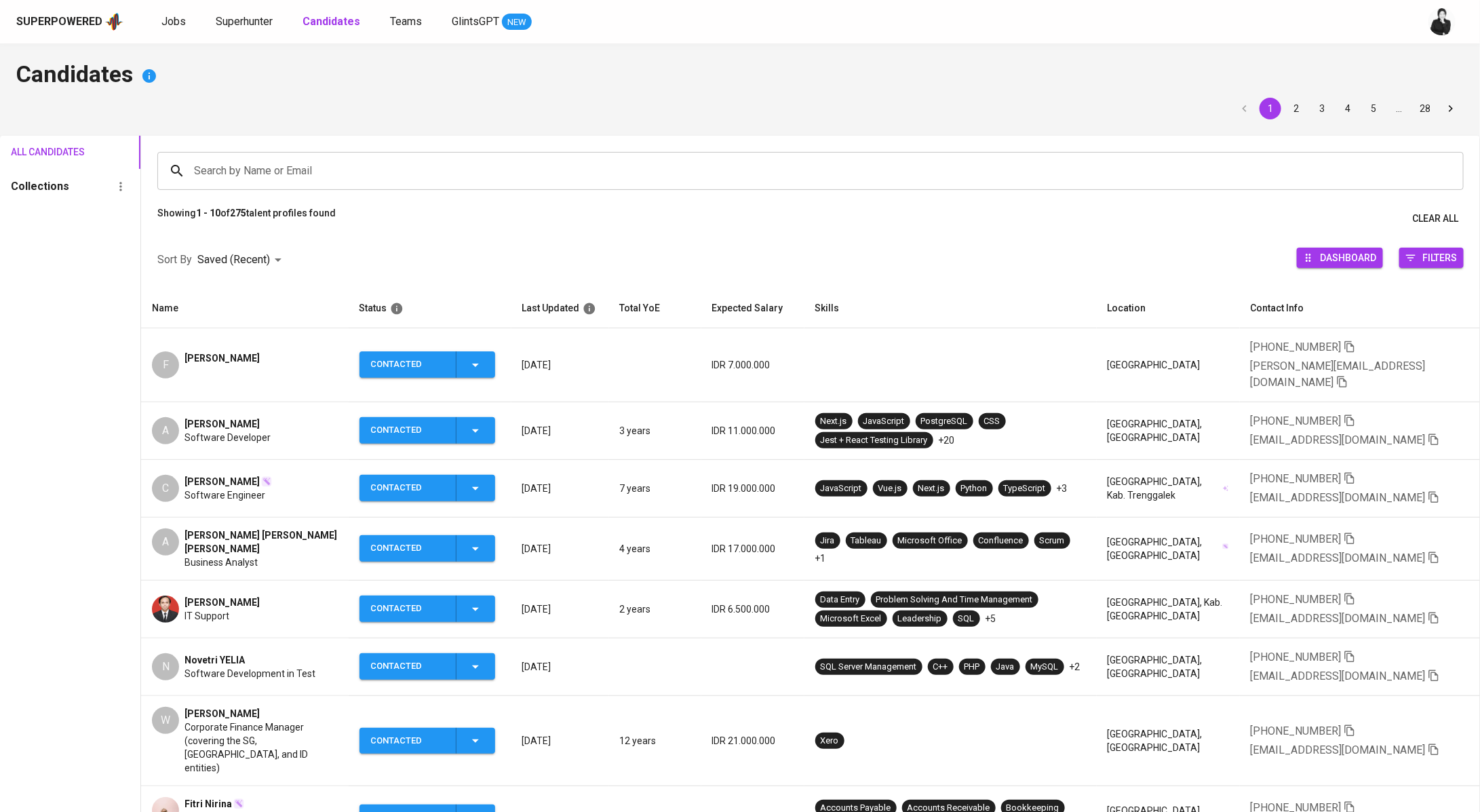
click at [233, 352] on span "[PERSON_NAME]" at bounding box center [222, 357] width 75 height 13
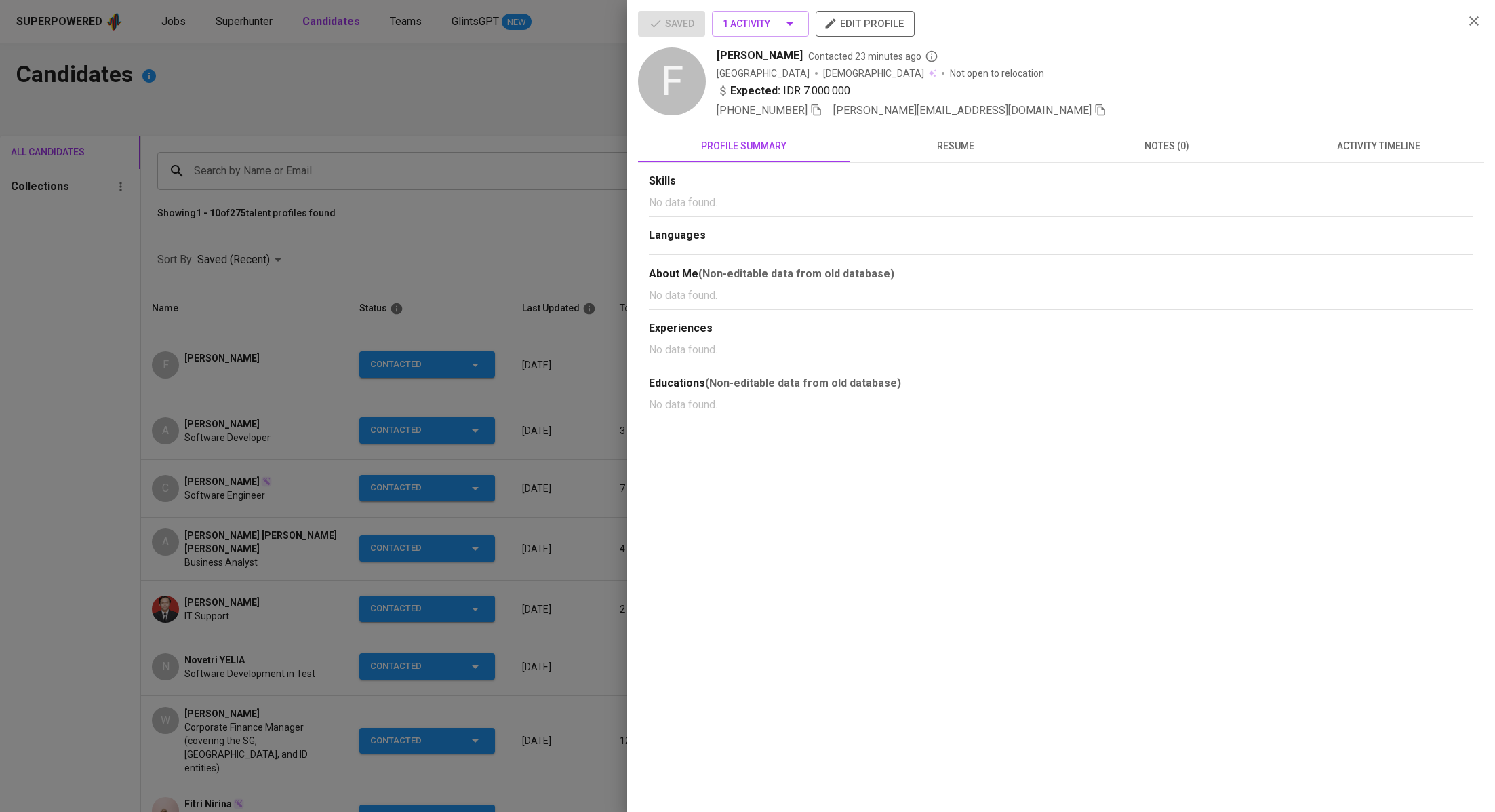
click at [385, 123] on div at bounding box center [748, 406] width 1495 height 812
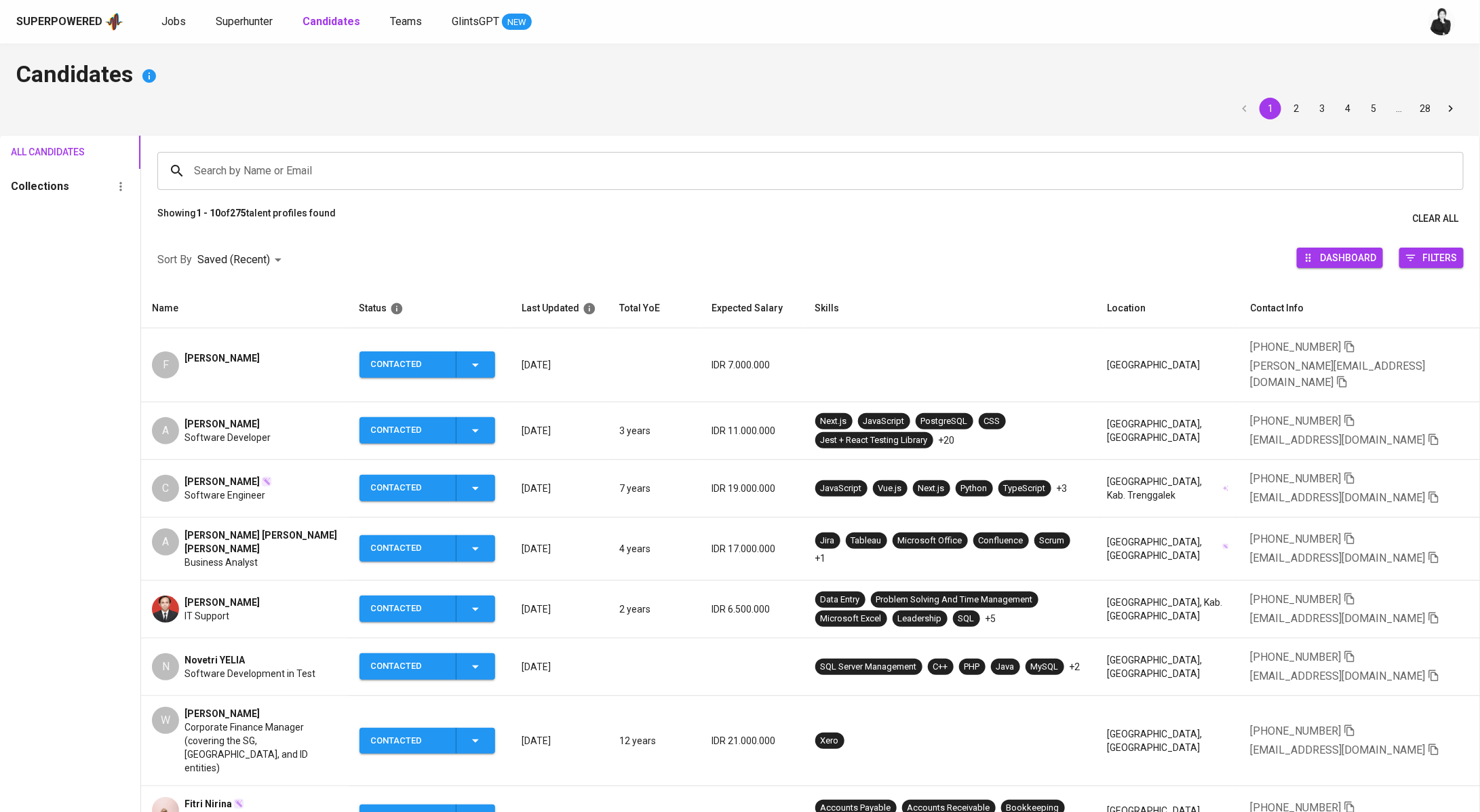
click at [236, 357] on div "[PERSON_NAME]" at bounding box center [222, 364] width 75 height 27
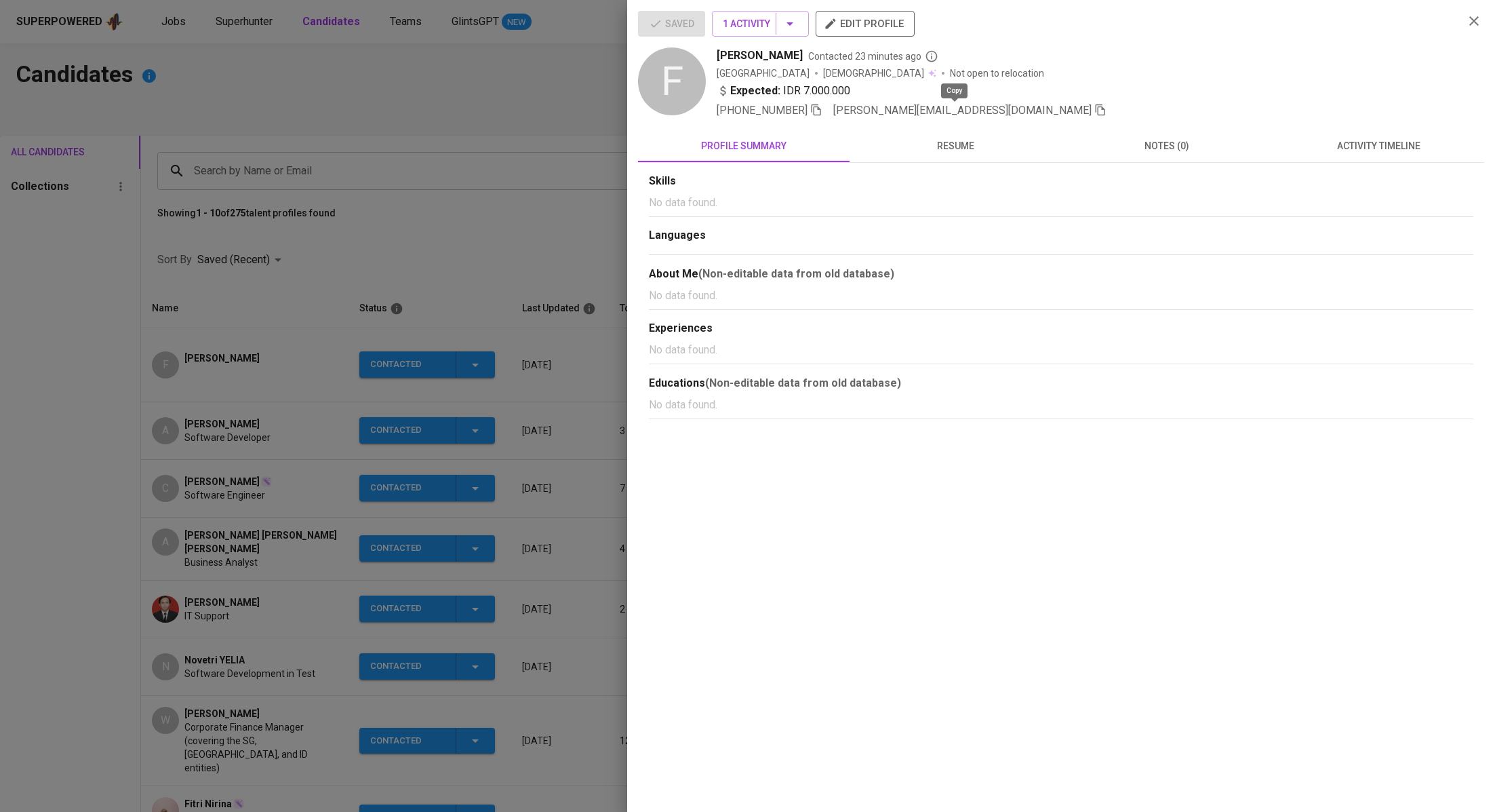
click at [1096, 111] on icon "button" at bounding box center [1100, 110] width 10 height 11
click at [392, 84] on div at bounding box center [748, 406] width 1495 height 812
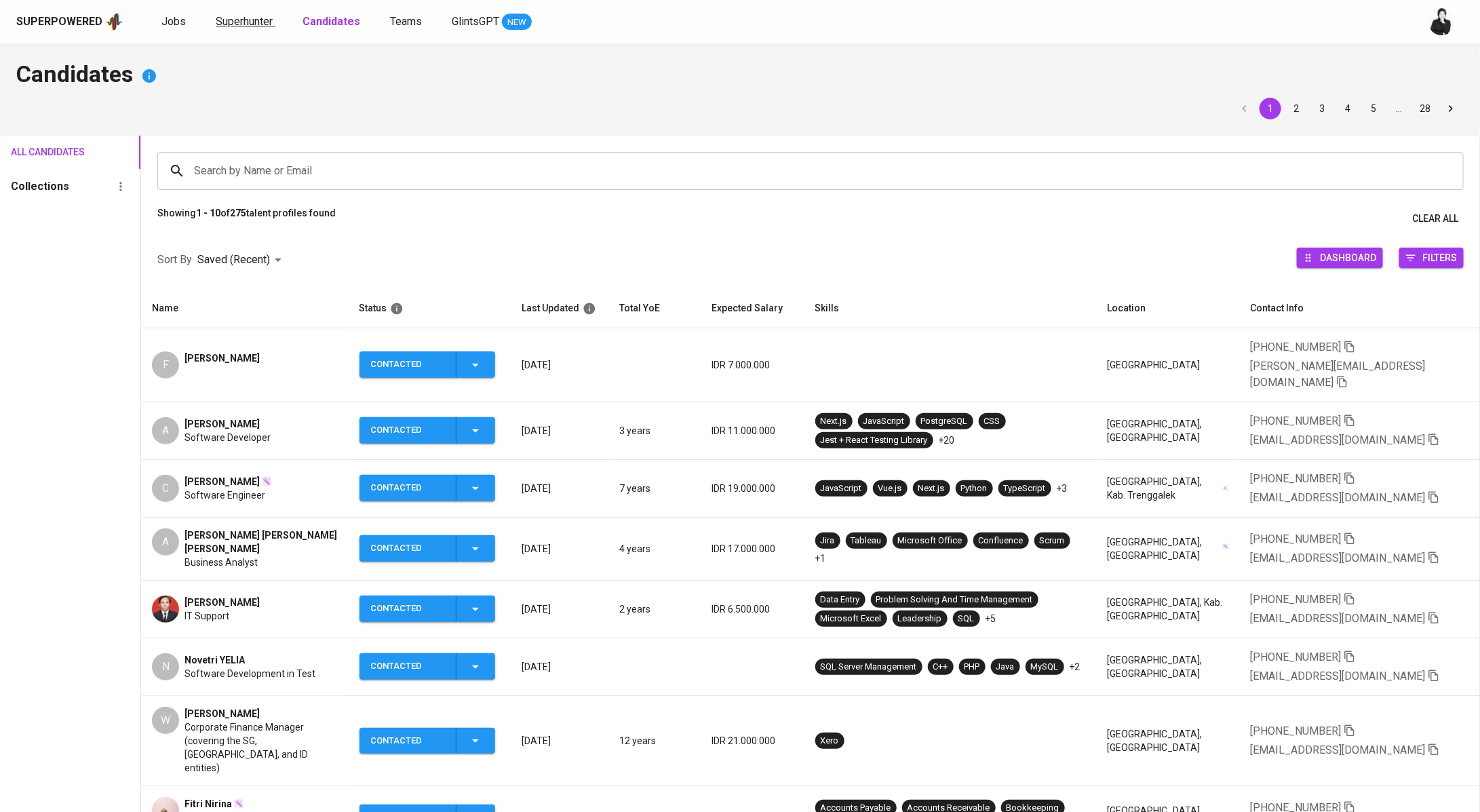
click at [237, 17] on span "Superhunter" at bounding box center [244, 21] width 57 height 13
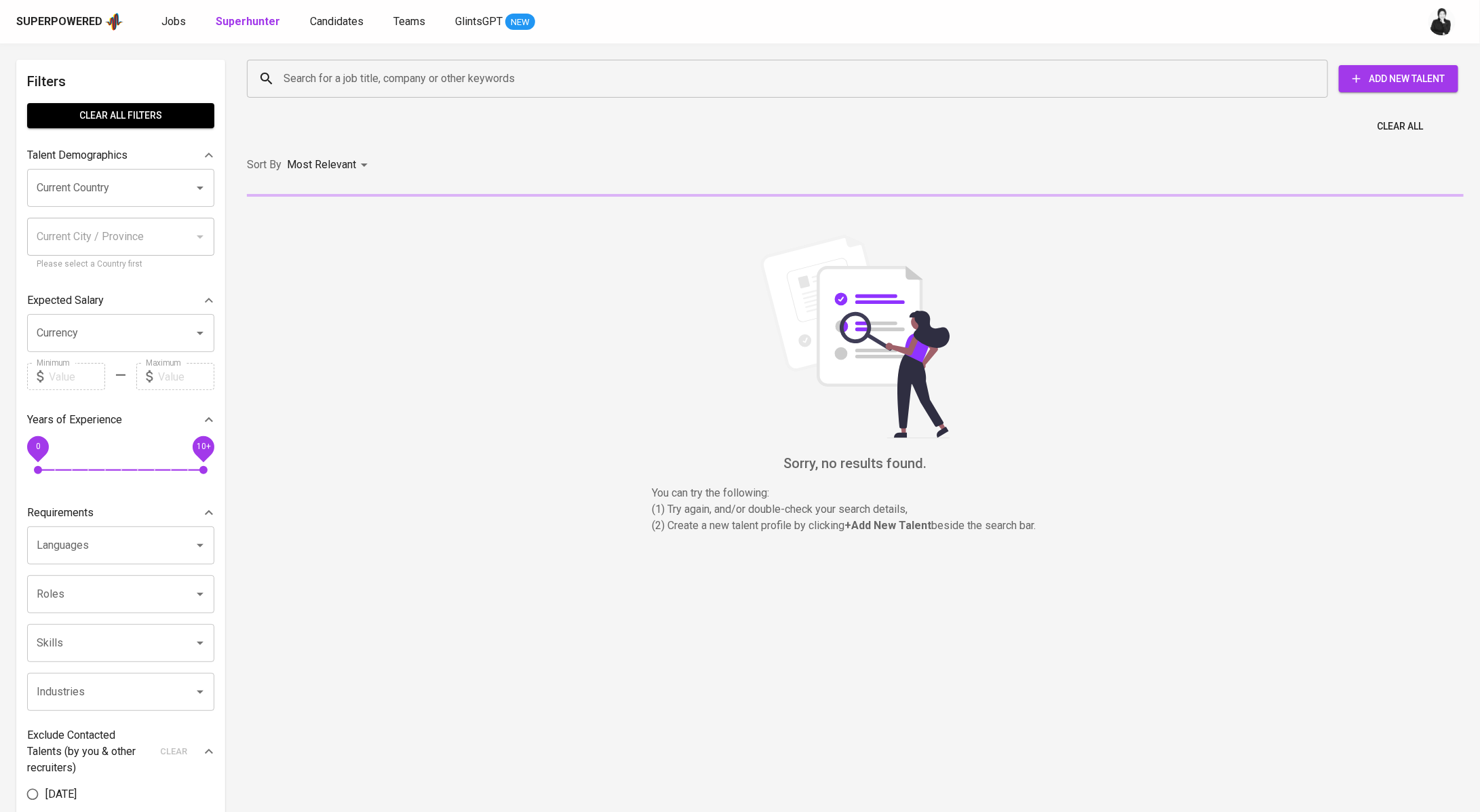
click at [525, 84] on input "Search for a job title, company or other keywords" at bounding box center [791, 78] width 1021 height 26
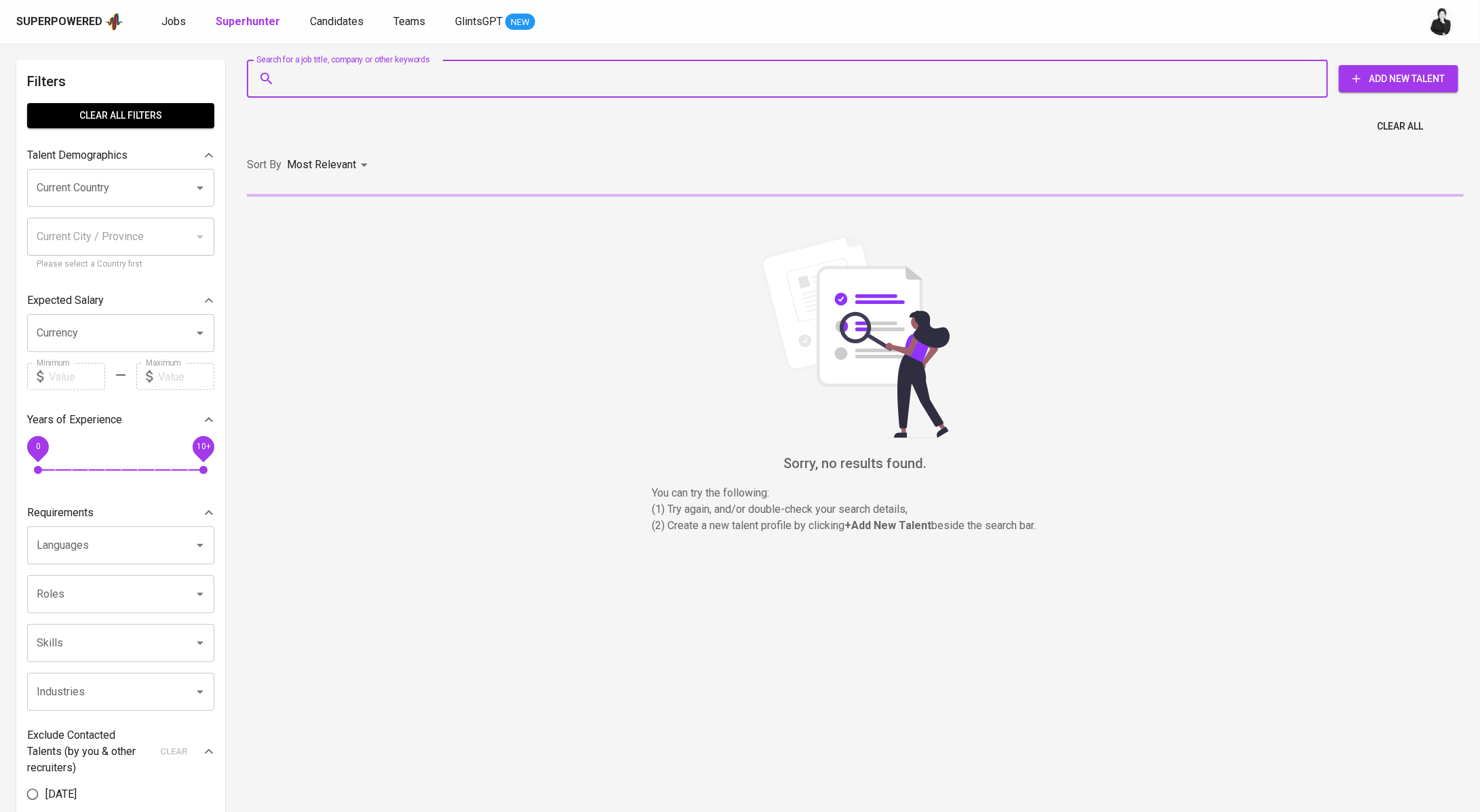
paste input "[PERSON_NAME][EMAIL_ADDRESS][DOMAIN_NAME]"
type input "[PERSON_NAME][EMAIL_ADDRESS][DOMAIN_NAME]"
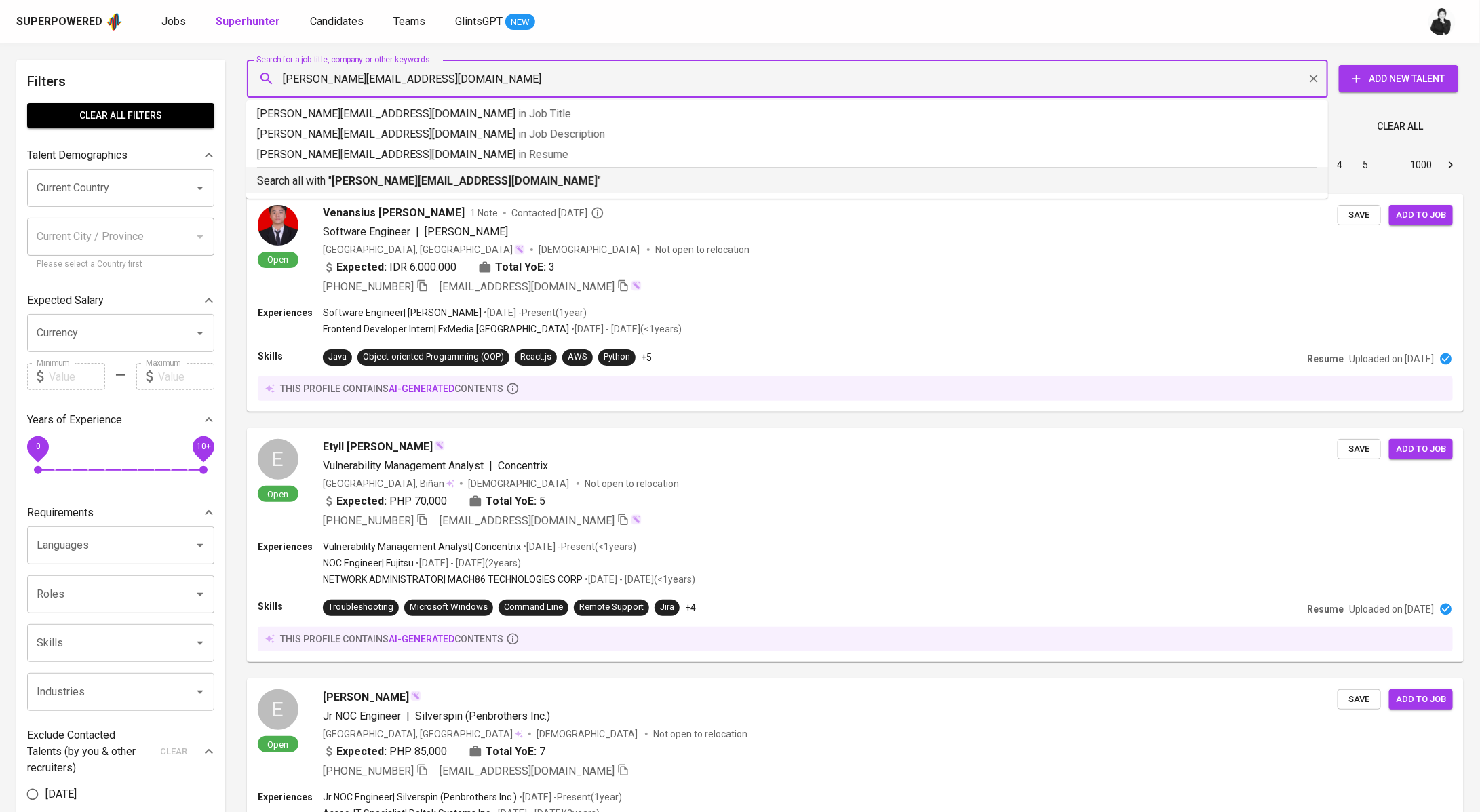
click at [376, 183] on b "[PERSON_NAME][EMAIL_ADDRESS][DOMAIN_NAME]" at bounding box center [464, 180] width 265 height 13
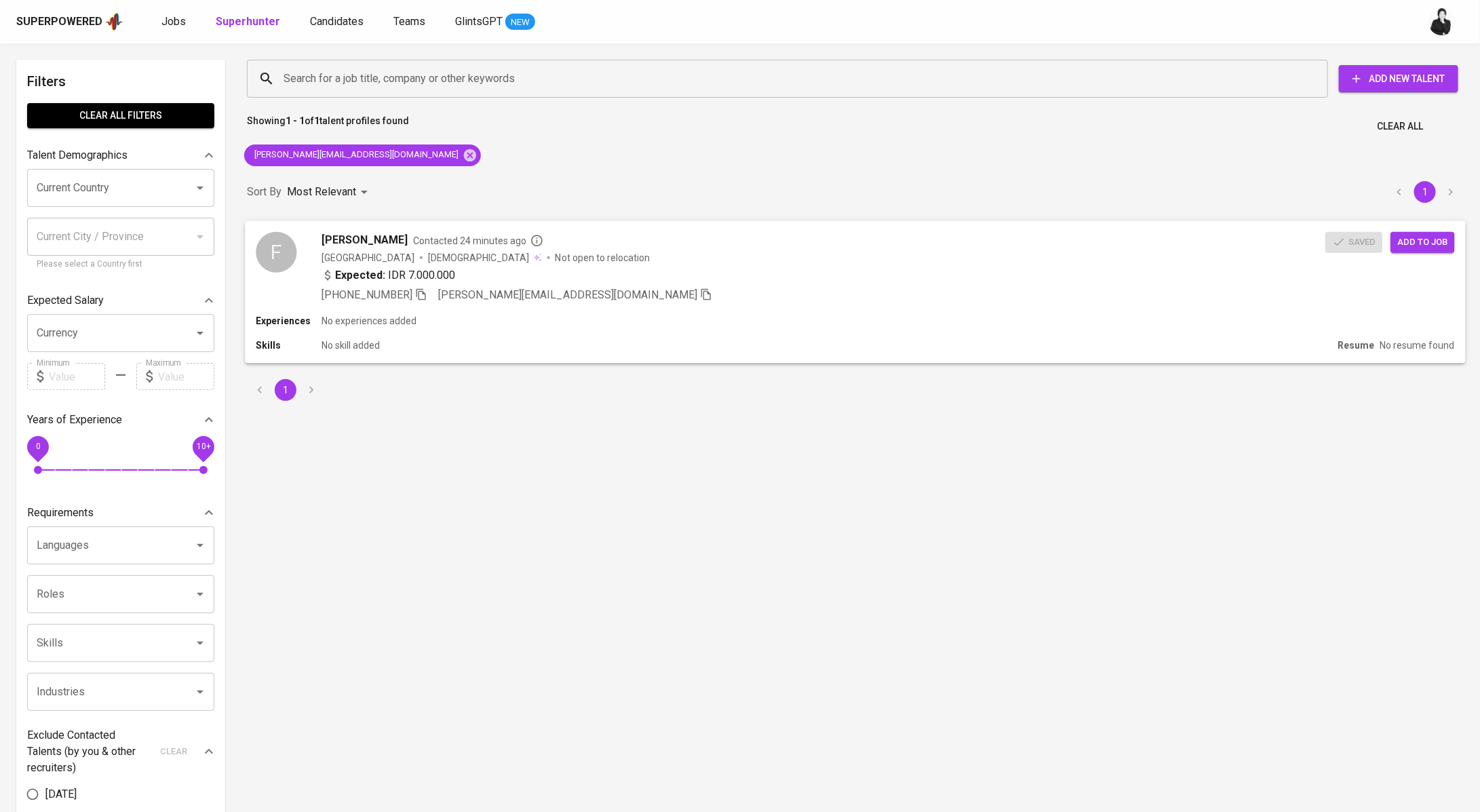
click at [1106, 237] on div "[PERSON_NAME] Contacted 24 minutes ago" at bounding box center [823, 239] width 1004 height 16
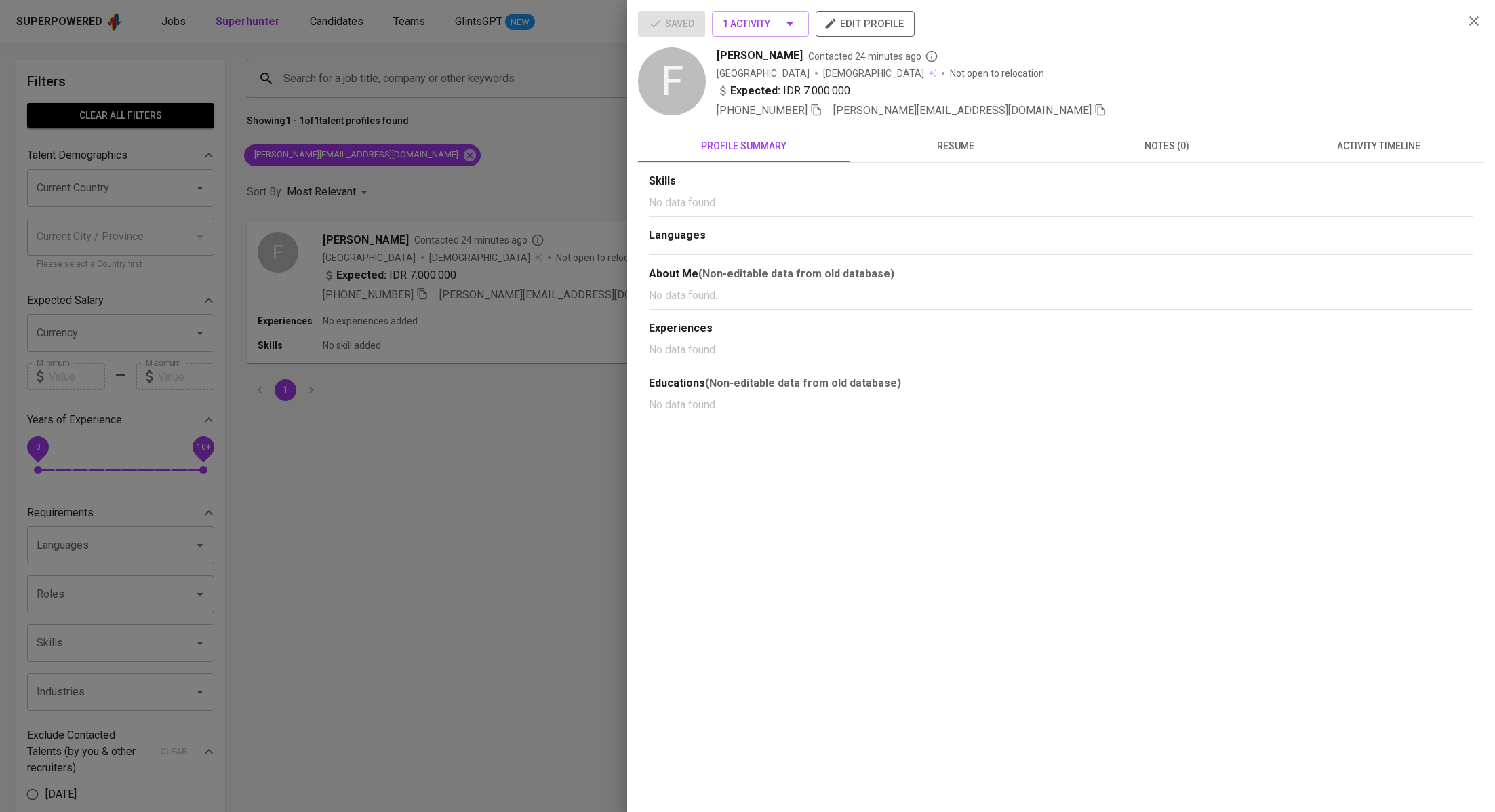
click at [1466, 30] on div "Saved 1 Activity edit profile F [PERSON_NAME] Contacted 24 minutes ago [GEOGRAP…" at bounding box center [1061, 65] width 847 height 108
click at [1470, 22] on icon "button" at bounding box center [1474, 21] width 16 height 16
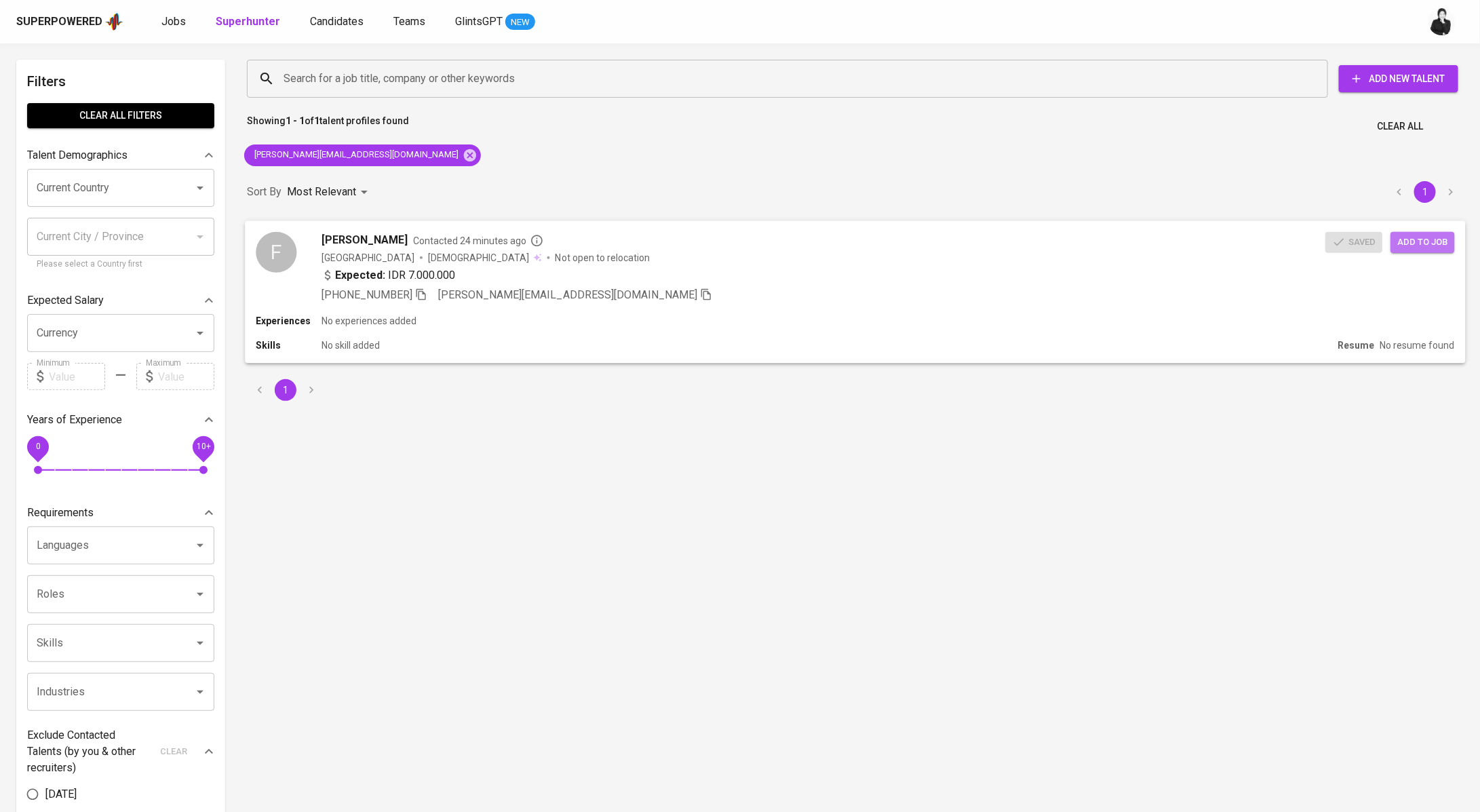
click at [1444, 241] on span "Add to job" at bounding box center [1422, 241] width 50 height 16
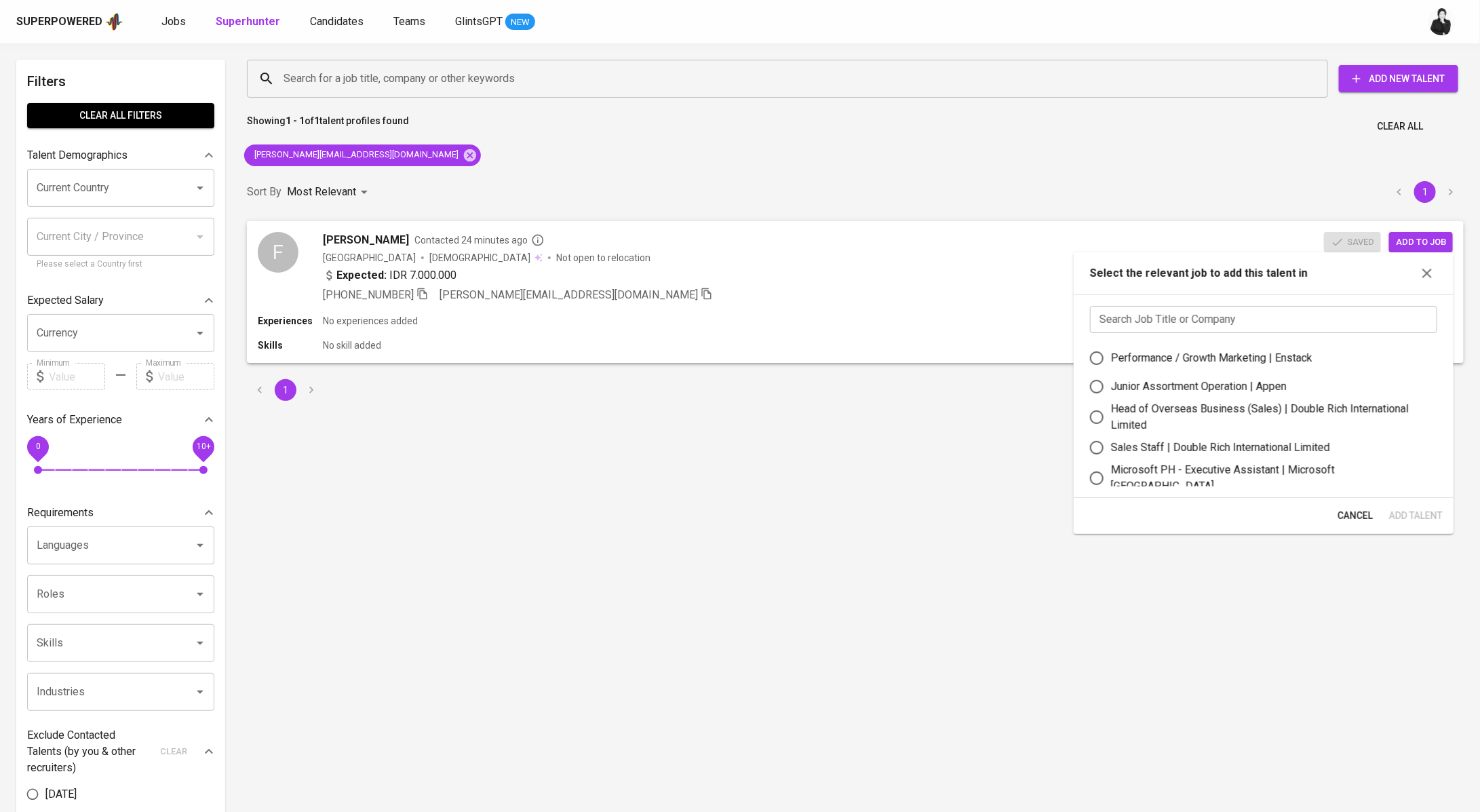
click at [1200, 332] on input "text" at bounding box center [1263, 319] width 347 height 27
paste input "[PERSON_NAME][EMAIL_ADDRESS][DOMAIN_NAME]"
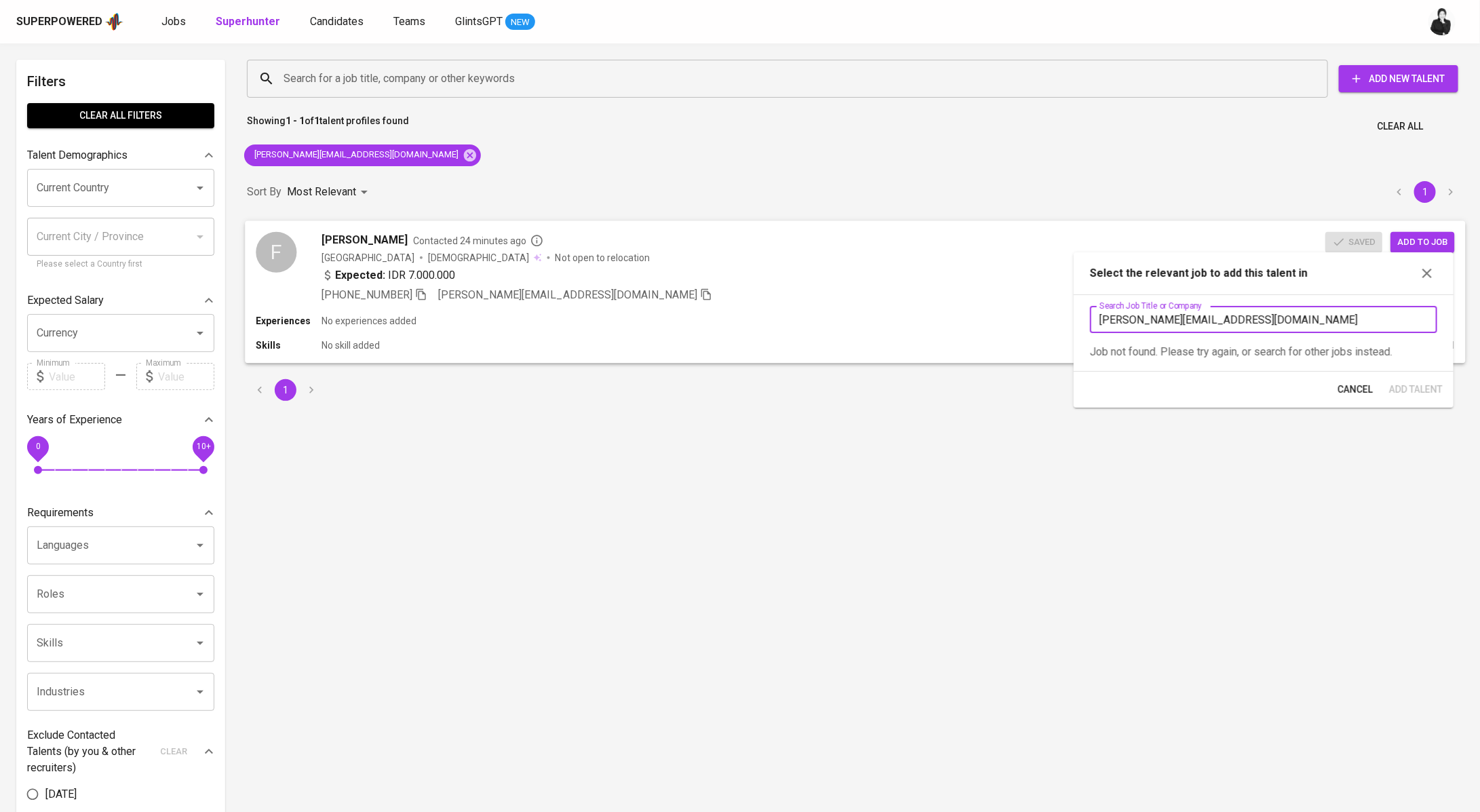
drag, startPoint x: 1233, startPoint y: 319, endPoint x: 1018, endPoint y: 326, distance: 215.1
click at [1018, 326] on body "Superpowered Jobs Superhunter Candidates Teams GlintsGPT NEW Filters Clear All …" at bounding box center [740, 614] width 1480 height 1229
click at [1274, 320] on input "[PERSON_NAME][EMAIL_ADDRESS][DOMAIN_NAME]" at bounding box center [1264, 319] width 347 height 27
drag, startPoint x: 1274, startPoint y: 320, endPoint x: 1073, endPoint y: 321, distance: 201.0
click at [1074, 321] on div "Search Job Title or Company [PERSON_NAME][EMAIL_ADDRESS][DOMAIN_NAME] Search Jo…" at bounding box center [1263, 333] width 380 height 77
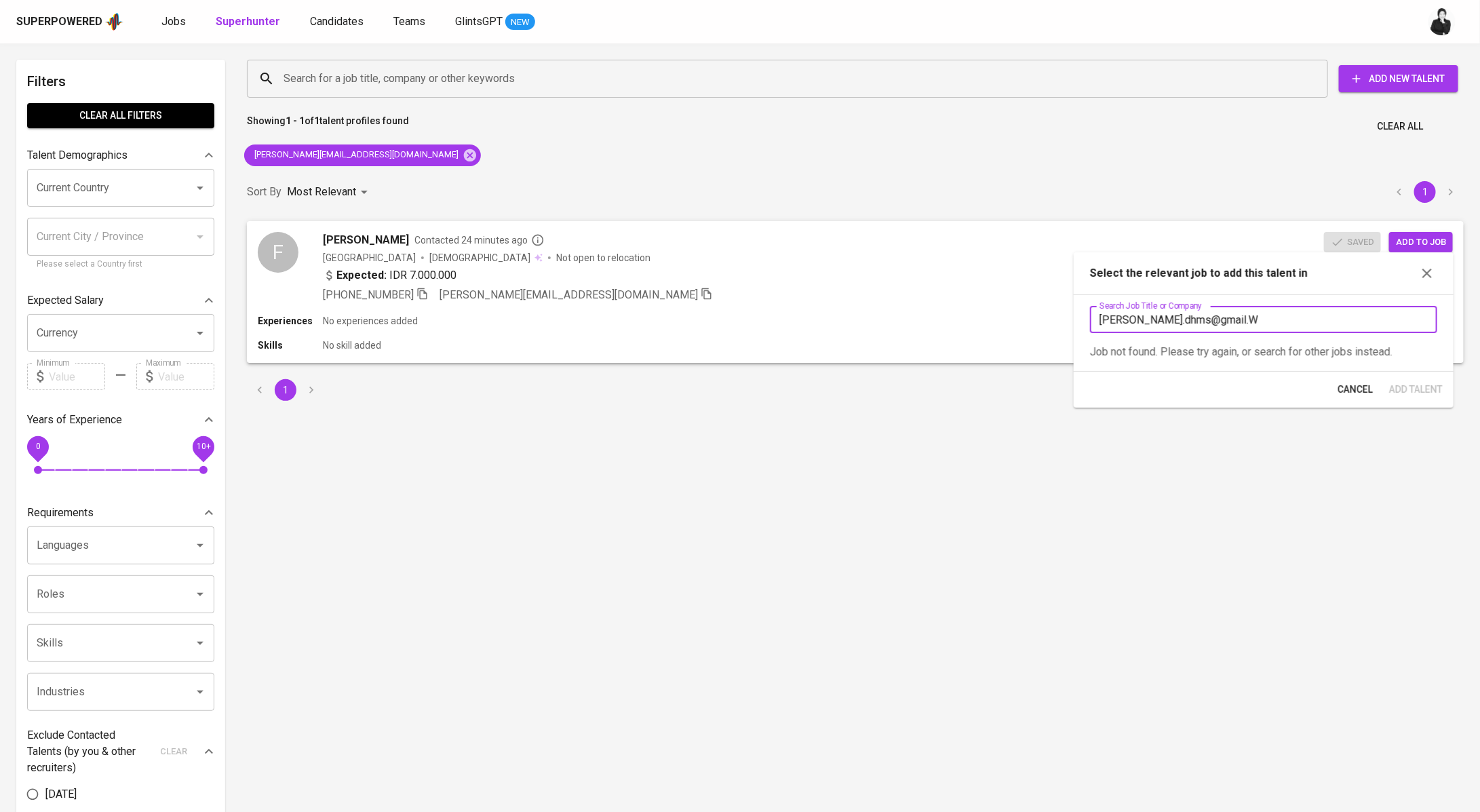
drag, startPoint x: 1260, startPoint y: 310, endPoint x: 1110, endPoint y: 317, distance: 150.2
click at [1110, 317] on input "[PERSON_NAME].dhms@gmail.W" at bounding box center [1263, 319] width 347 height 27
click at [1210, 320] on input "[PERSON_NAME].dhms@gmail.W" at bounding box center [1263, 319] width 347 height 27
drag, startPoint x: 1210, startPoint y: 320, endPoint x: 1065, endPoint y: 319, distance: 145.0
click at [1065, 319] on body "Superpowered Jobs Superhunter Candidates Teams GlintsGPT NEW Filters Clear All …" at bounding box center [740, 614] width 1480 height 1229
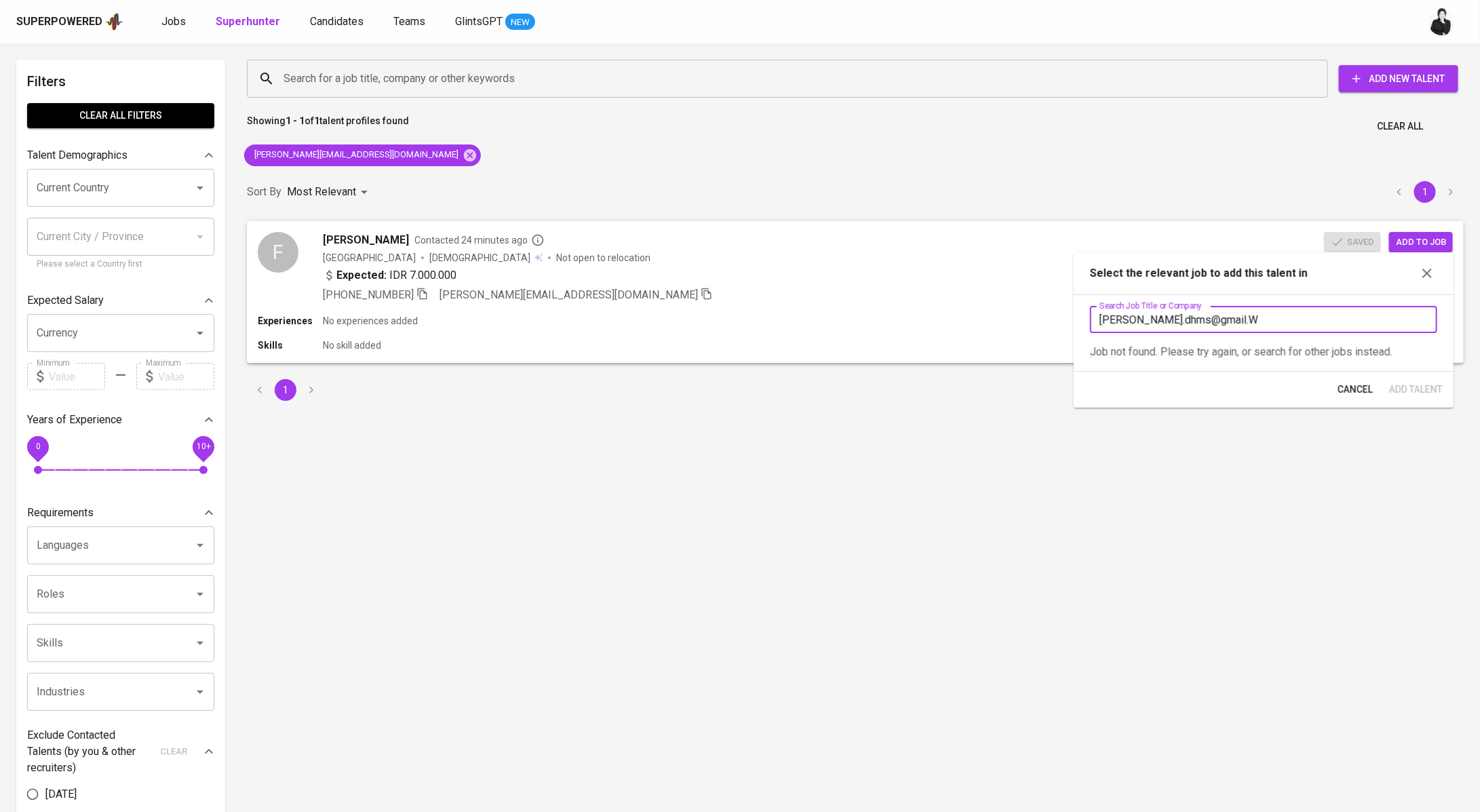
click at [1254, 318] on input "[PERSON_NAME].dhms@gmail.W" at bounding box center [1263, 319] width 347 height 27
drag, startPoint x: 1178, startPoint y: 314, endPoint x: 1099, endPoint y: 313, distance: 79.0
click at [1099, 313] on input "[PERSON_NAME].dhms@gmail.W" at bounding box center [1263, 319] width 347 height 27
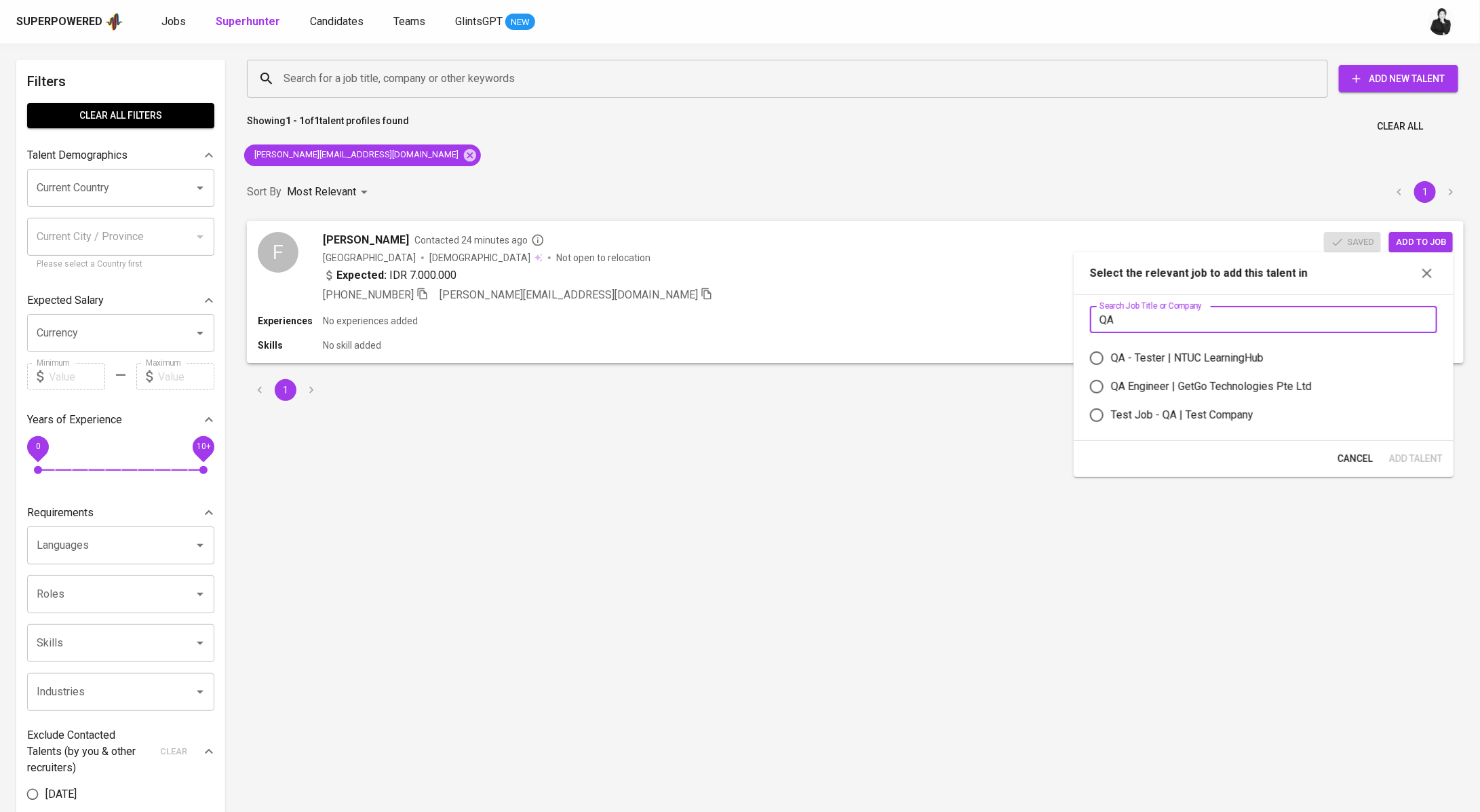
type input "QA"
click at [1261, 356] on div "QA - Tester | NTUC LearningHub" at bounding box center [1187, 358] width 152 height 16
click at [1111, 356] on input "QA - Tester | NTUC LearningHub" at bounding box center [1096, 358] width 28 height 28
radio input "true"
click at [1419, 455] on span "Add Talent" at bounding box center [1415, 458] width 54 height 17
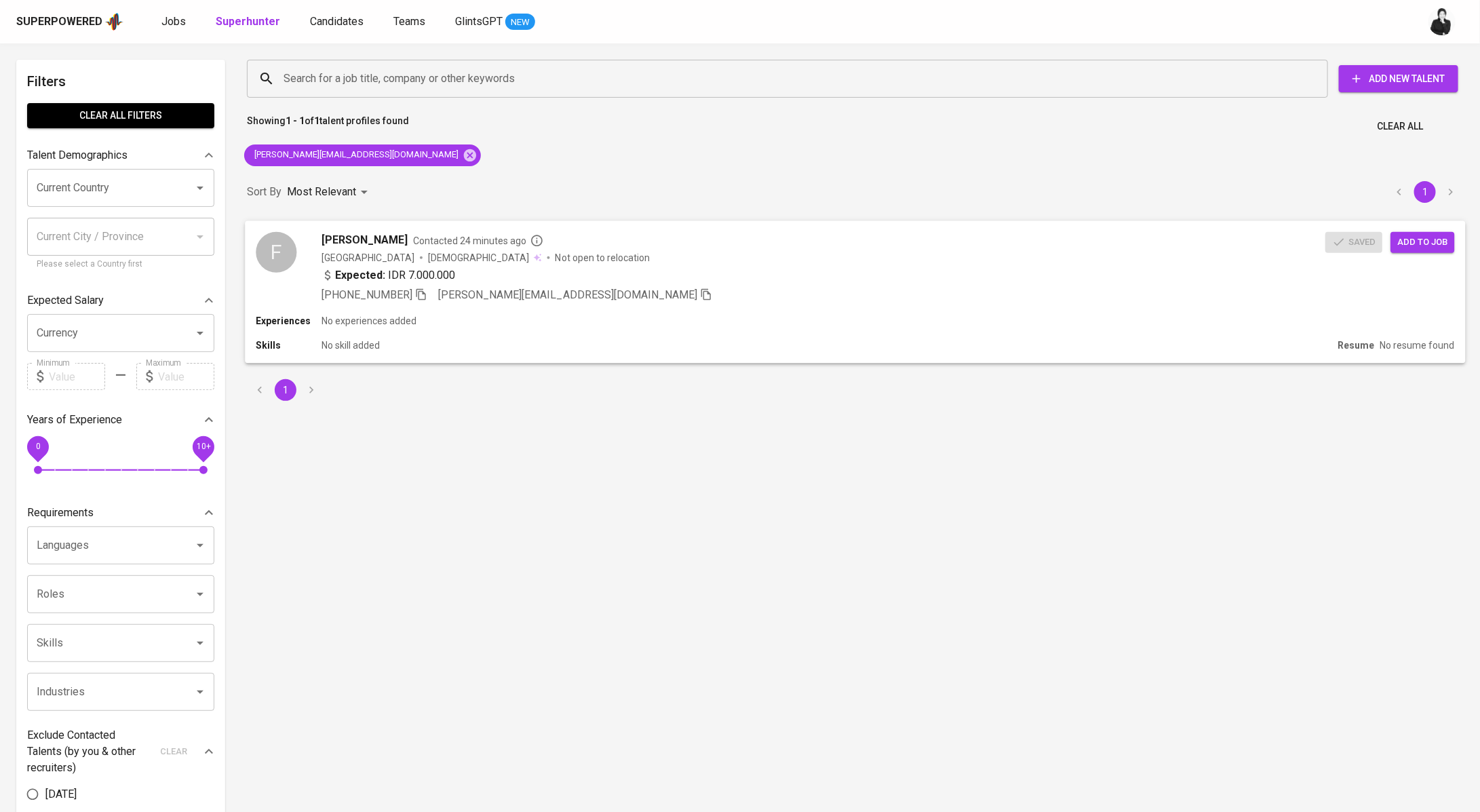
click at [345, 247] on span "[PERSON_NAME]" at bounding box center [364, 239] width 86 height 16
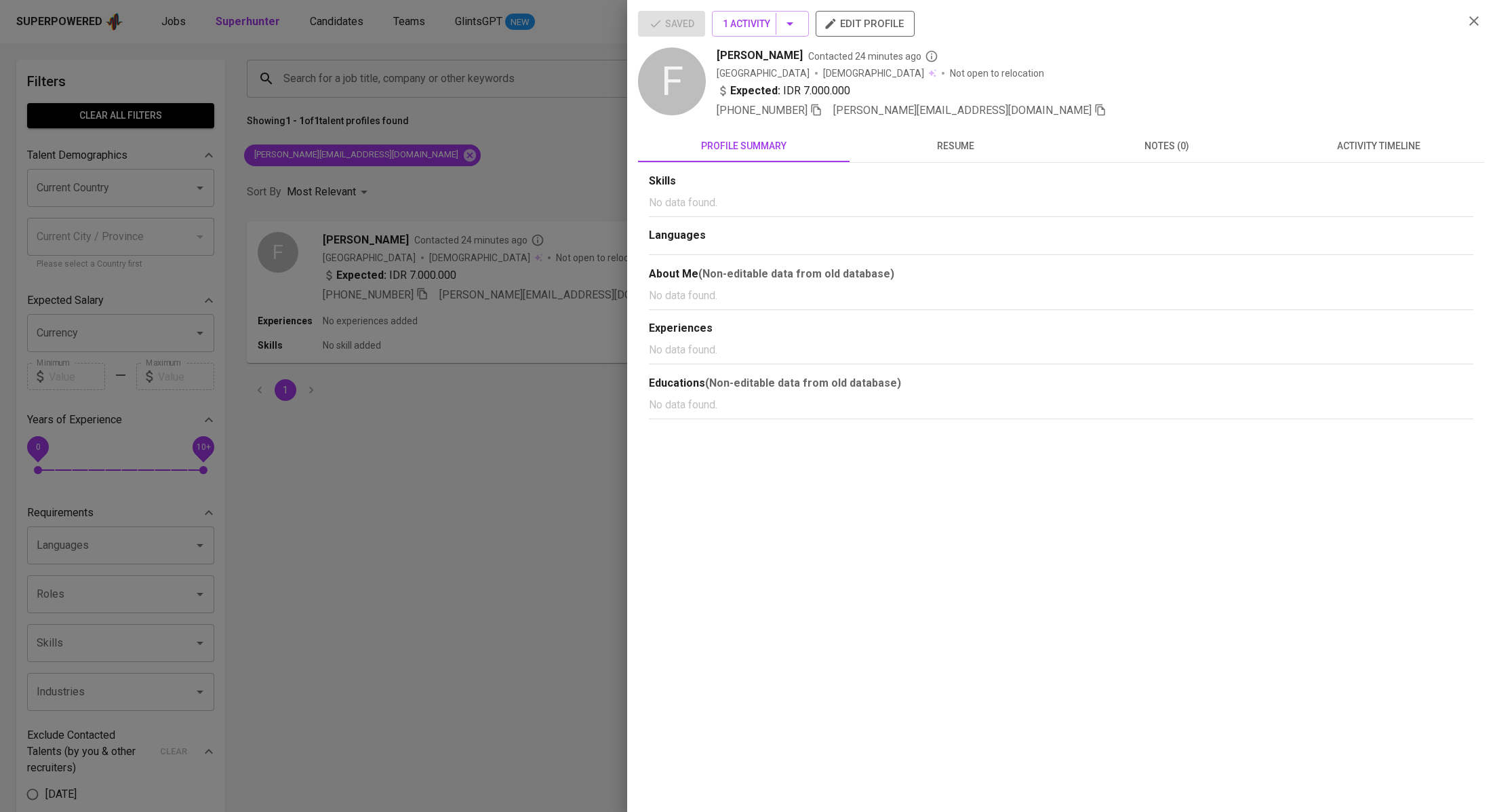
click at [1388, 135] on button "activity timeline" at bounding box center [1378, 145] width 211 height 33
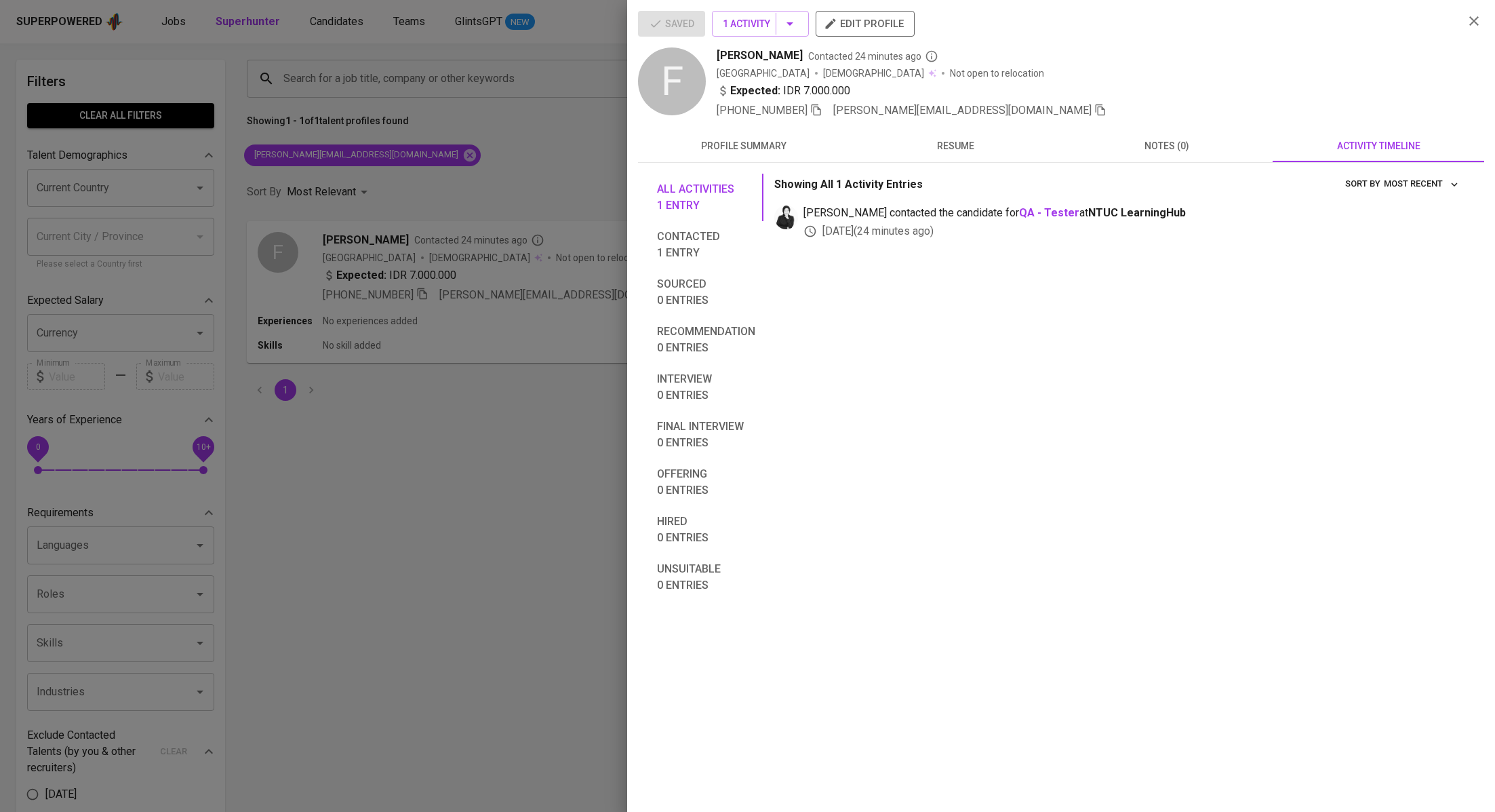
click at [663, 202] on span "All activities 1 entry" at bounding box center [706, 197] width 98 height 33
click at [571, 195] on div at bounding box center [748, 406] width 1495 height 812
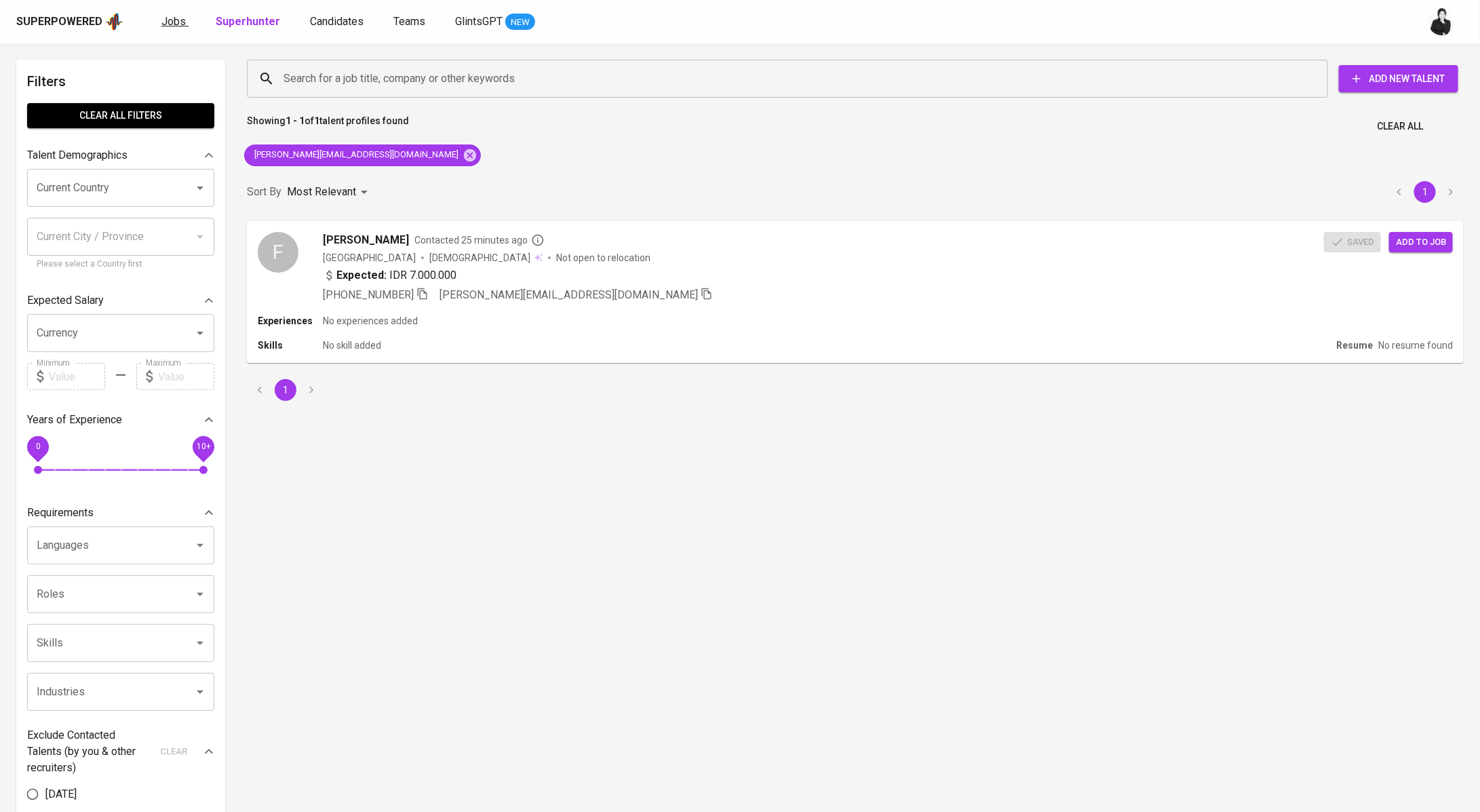
click at [172, 25] on span "Jobs" at bounding box center [173, 21] width 25 height 13
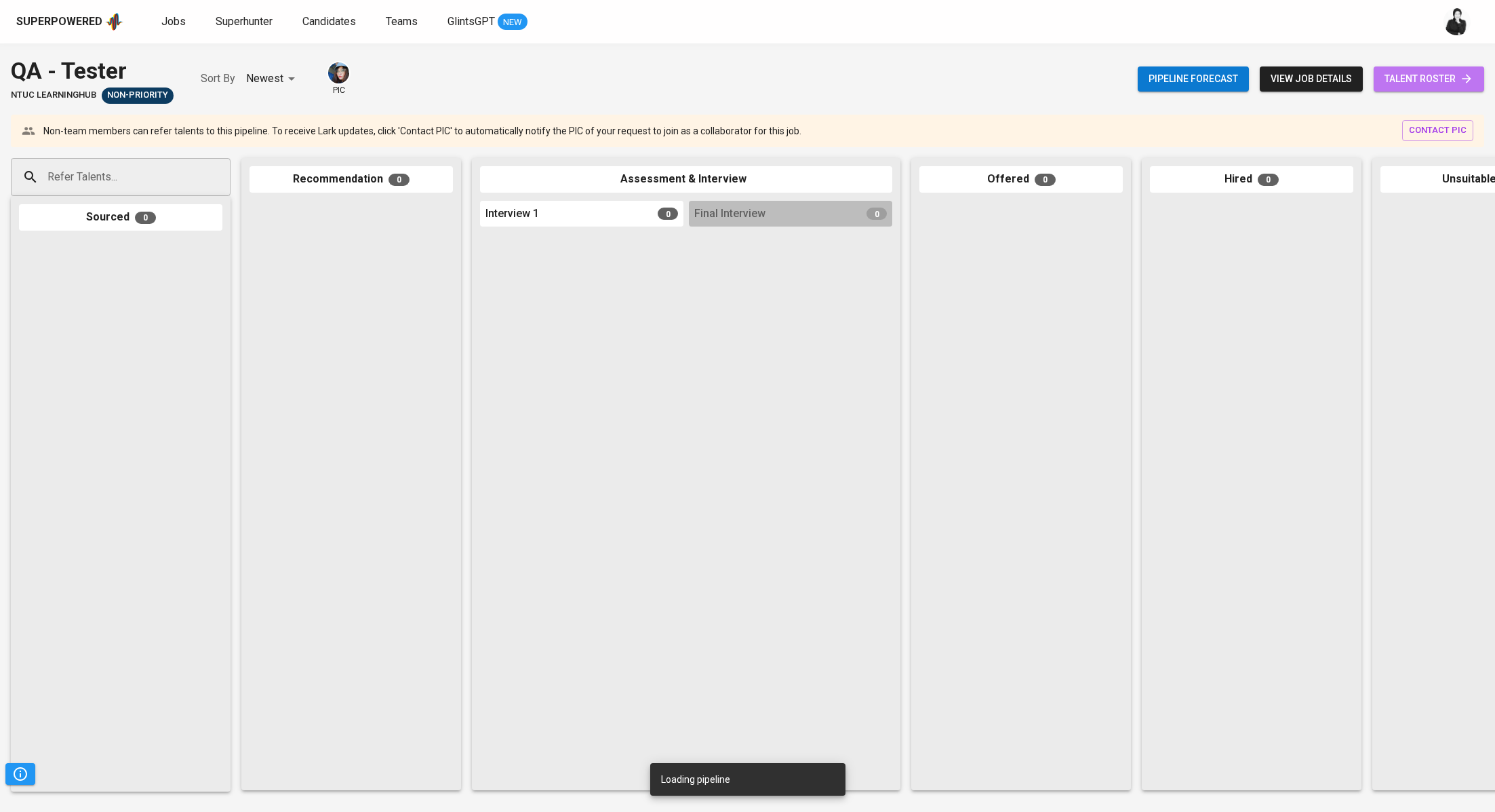
click at [1428, 80] on span "talent roster" at bounding box center [1429, 79] width 88 height 17
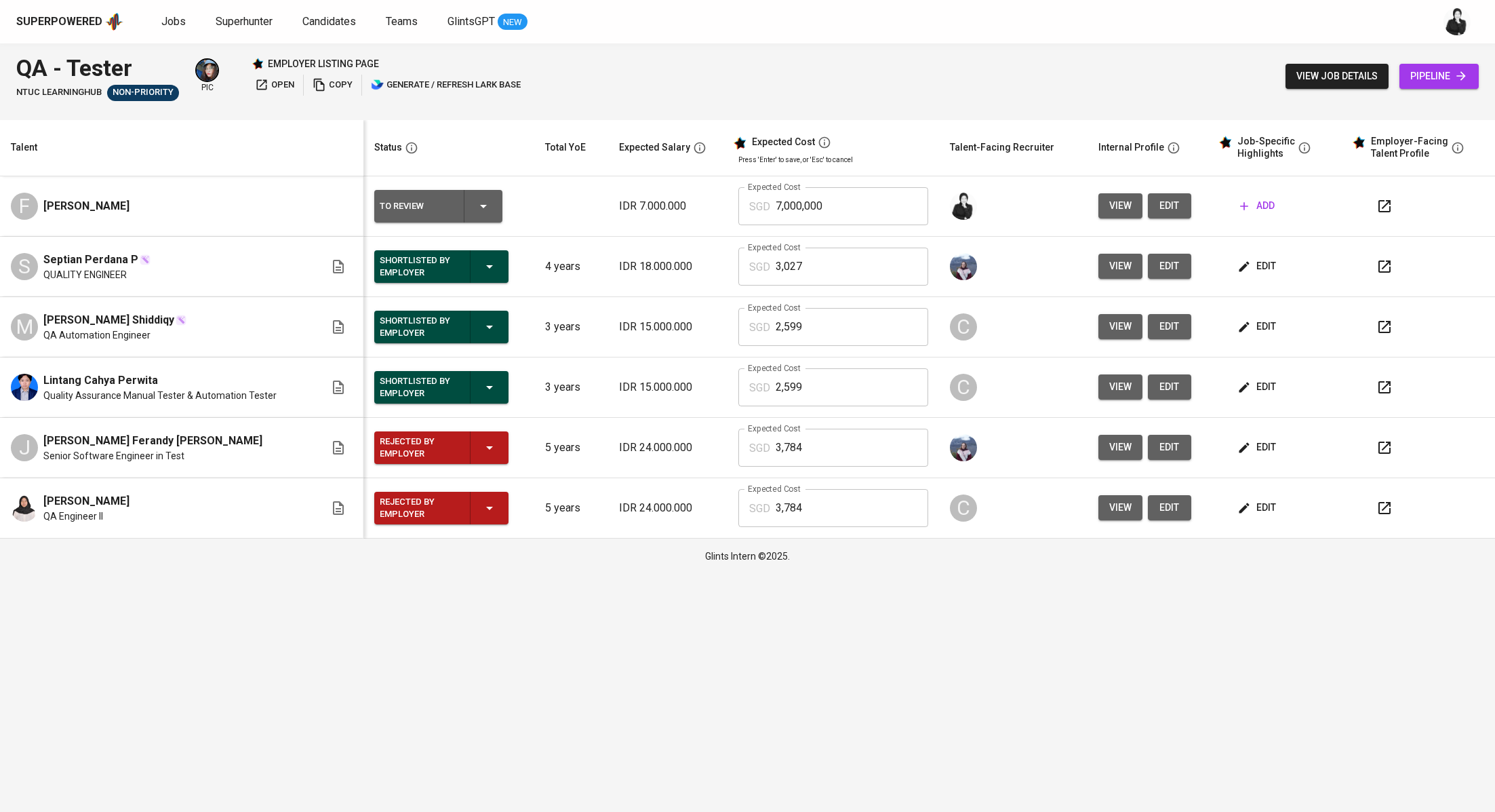
click at [1269, 199] on span "add" at bounding box center [1257, 205] width 34 height 17
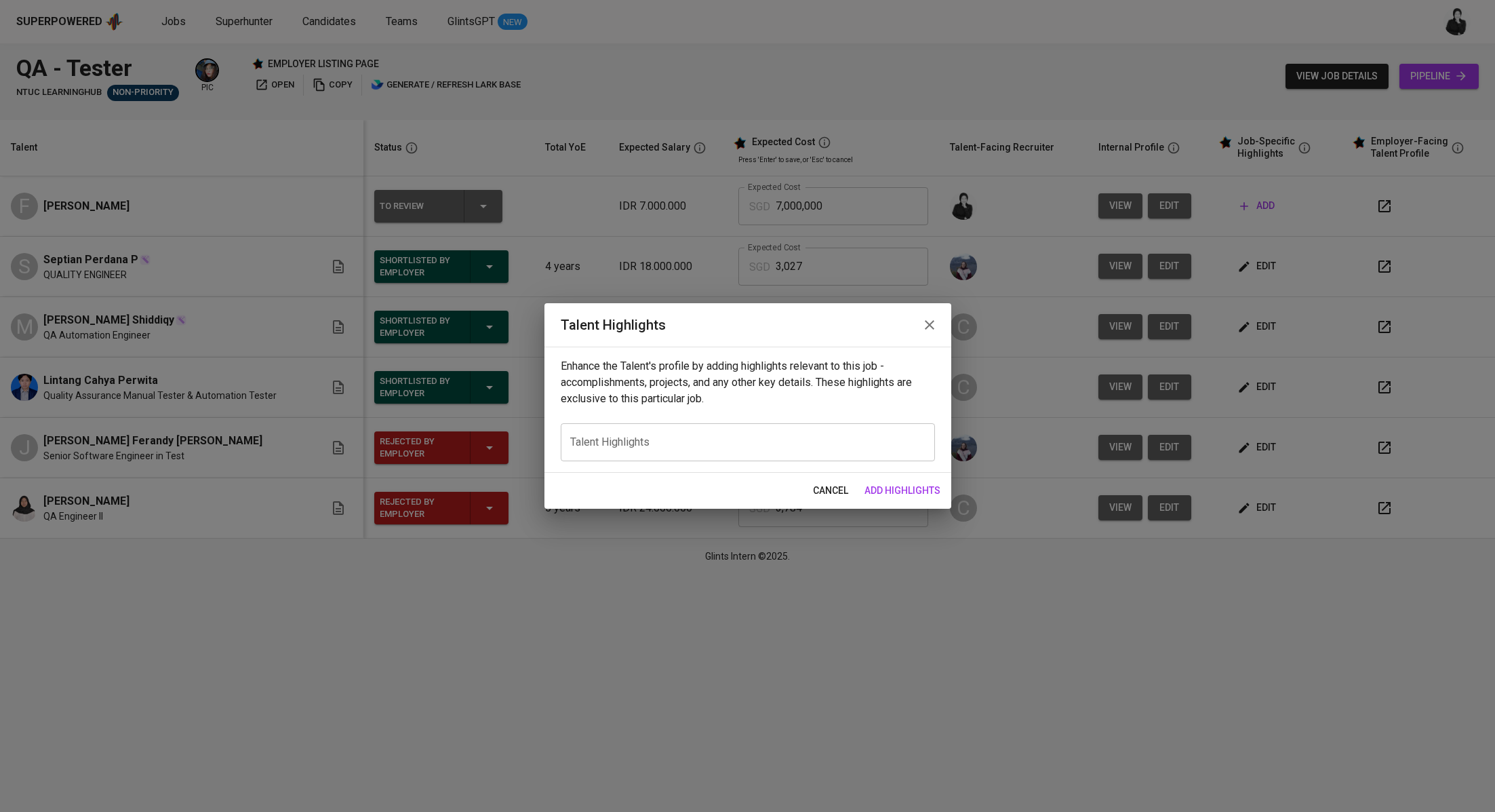
click at [923, 326] on icon "button" at bounding box center [930, 325] width 16 height 16
